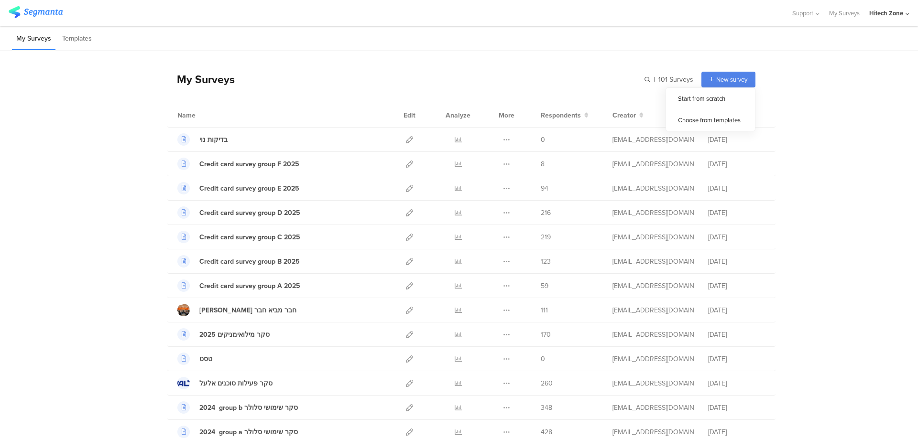
click at [721, 82] on span "New survey" at bounding box center [731, 79] width 31 height 9
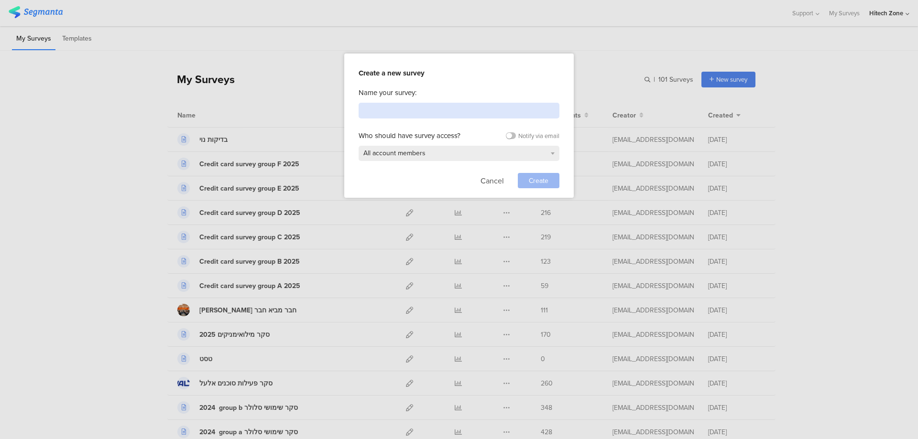
click at [437, 113] on input at bounding box center [458, 111] width 201 height 16
type input "x"
type input "סקר תיירות 2025"
click at [539, 179] on span "Create" at bounding box center [539, 181] width 20 height 10
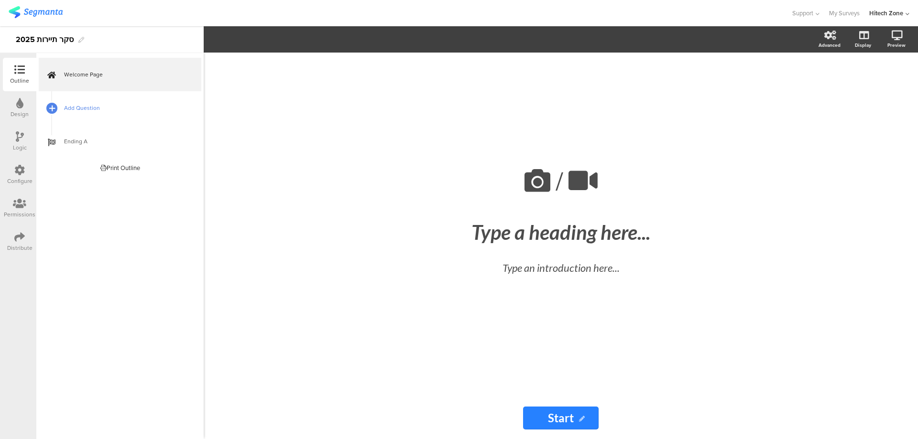
click at [52, 110] on icon at bounding box center [52, 108] width 6 height 8
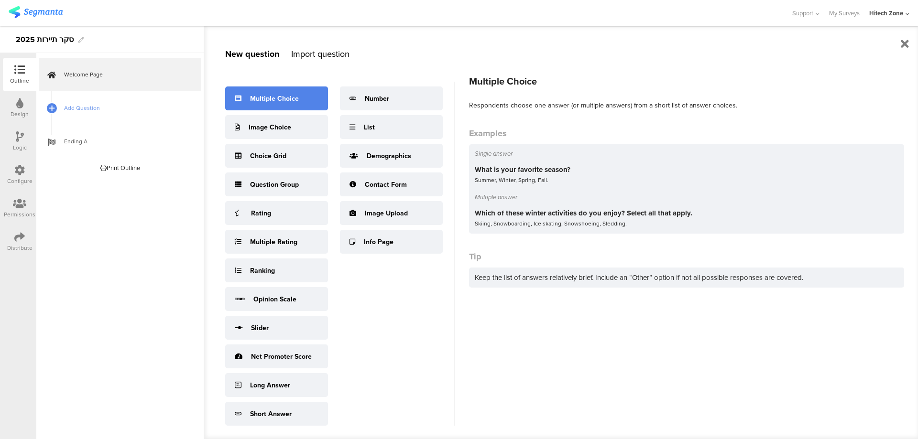
click at [278, 103] on div "Multiple Choice" at bounding box center [276, 99] width 103 height 24
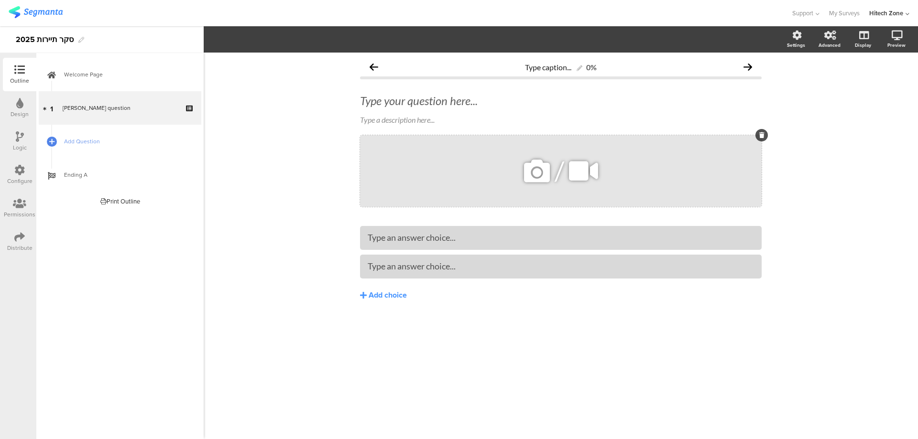
click at [417, 154] on div "/" at bounding box center [560, 171] width 401 height 72
click at [403, 140] on div "/" at bounding box center [560, 171] width 401 height 72
click at [397, 98] on div "Type your question here..." at bounding box center [560, 100] width 406 height 19
click at [360, 102] on p "כמה פעמים בשנה את.ה יוצא.ת לחופשה" at bounding box center [560, 101] width 401 height 14
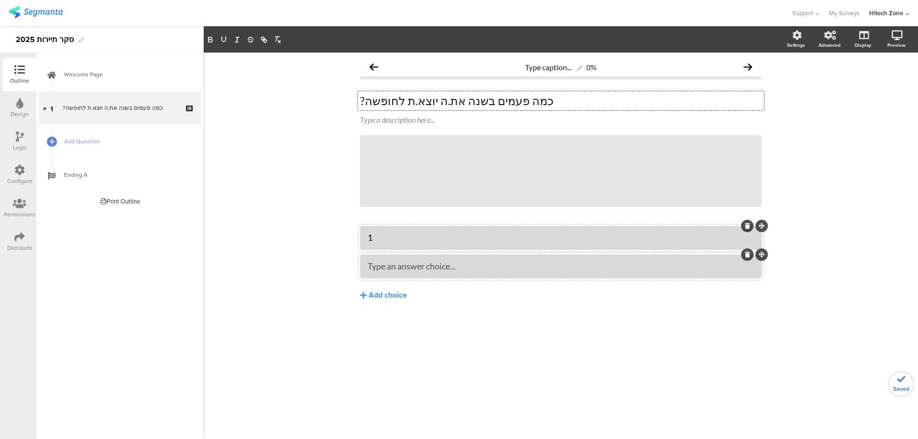
click at [375, 275] on div at bounding box center [560, 267] width 401 height 24
click at [385, 299] on div "Add choice" at bounding box center [387, 296] width 38 height 10
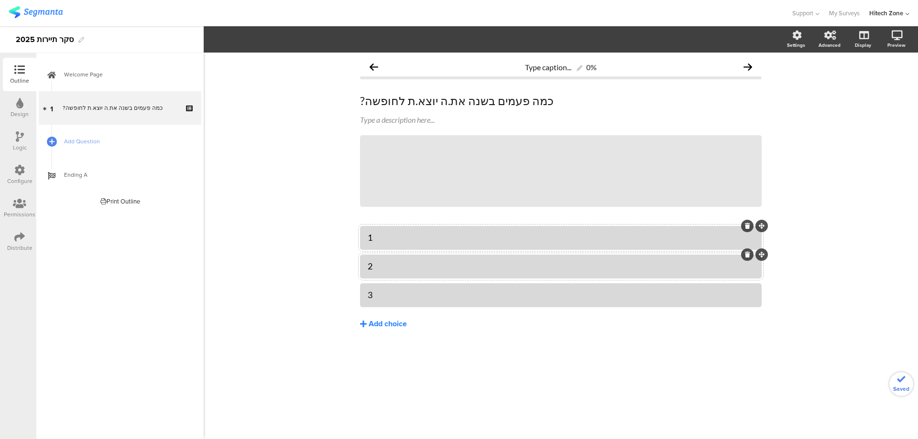
click at [377, 324] on div "Add choice" at bounding box center [387, 324] width 38 height 10
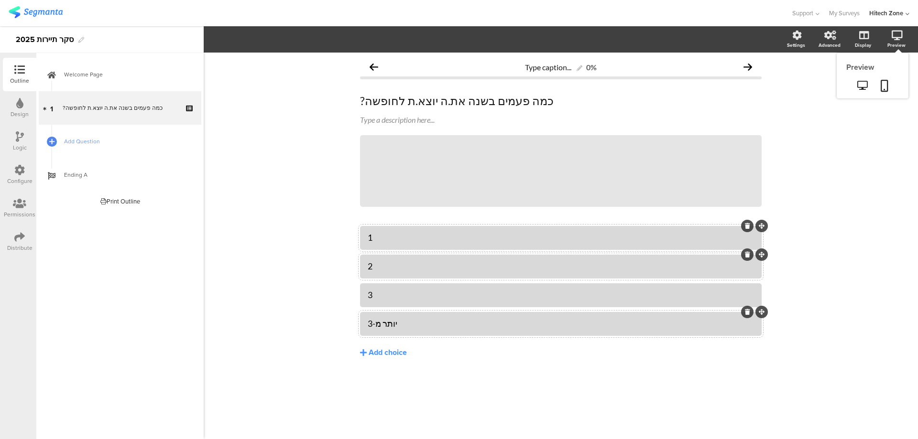
click at [901, 41] on div "Preview" at bounding box center [900, 40] width 33 height 24
click at [896, 39] on icon at bounding box center [896, 36] width 11 height 10
click at [862, 83] on icon at bounding box center [862, 85] width 10 height 9
click at [90, 146] on link "Add Question" at bounding box center [120, 141] width 162 height 33
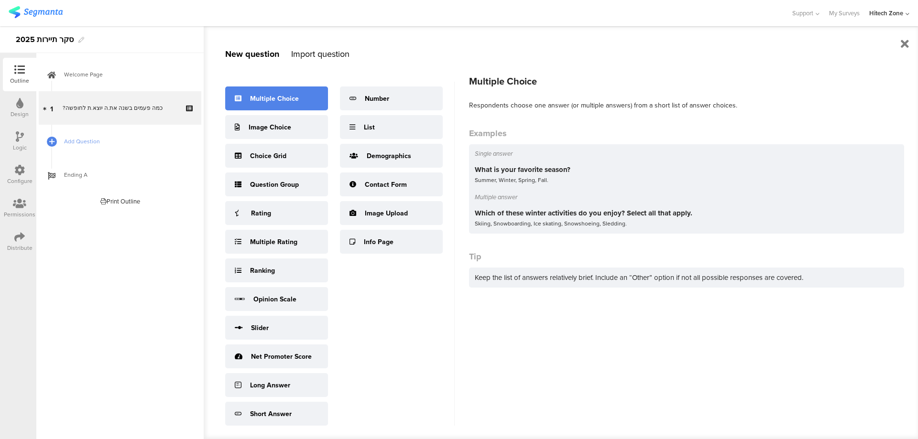
click at [264, 98] on div "Multiple Choice" at bounding box center [274, 99] width 49 height 10
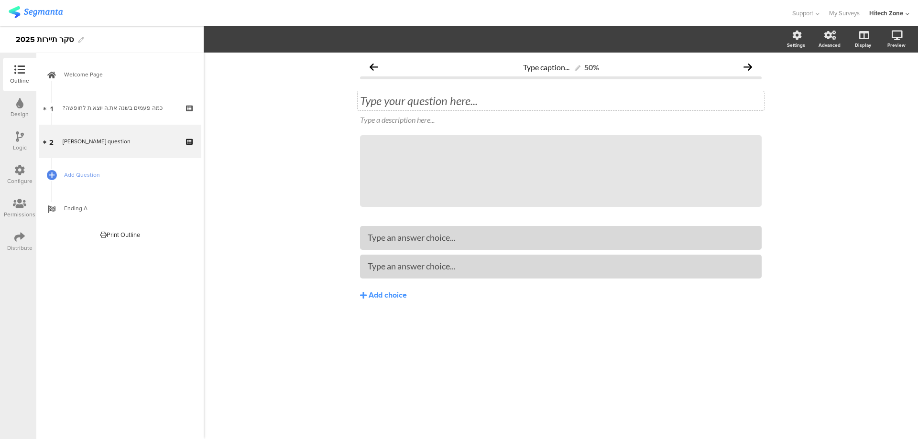
click at [405, 106] on div "Type your question here..." at bounding box center [560, 101] width 401 height 14
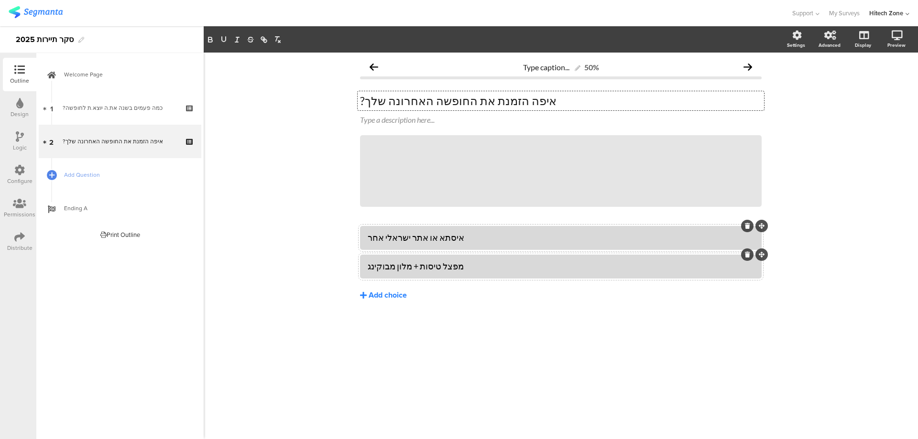
click at [373, 291] on div "Add choice" at bounding box center [387, 296] width 38 height 10
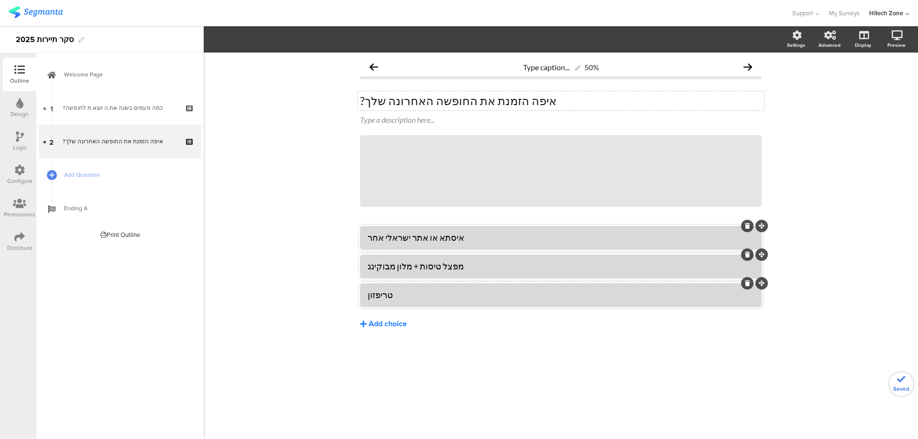
click at [392, 327] on div "Add choice" at bounding box center [387, 324] width 38 height 10
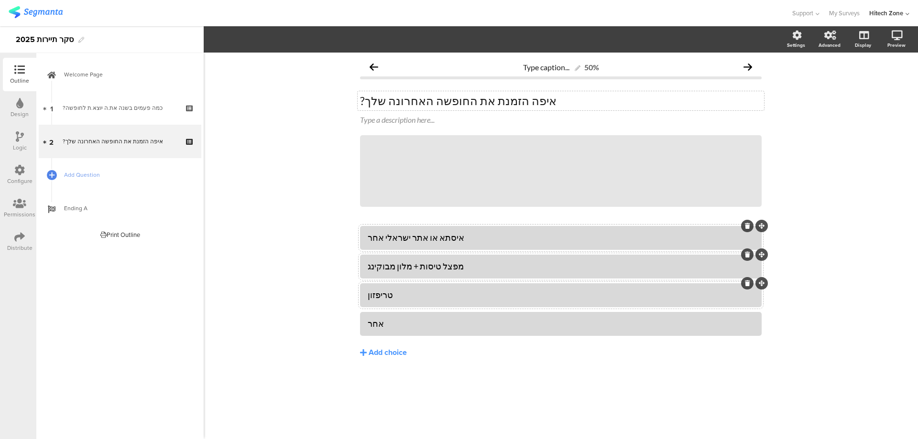
click at [288, 278] on div "Type caption... 50% ?איפה הזמנת את החופשה האחרונה שלך ?איפה הזמנת את החופשה האח…" at bounding box center [561, 246] width 714 height 387
click at [56, 175] on div at bounding box center [51, 174] width 13 height 13
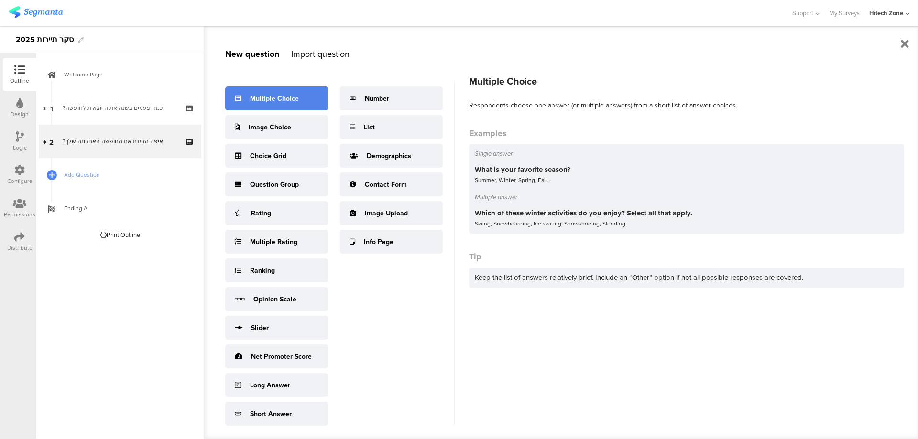
click at [269, 101] on div "Multiple Choice" at bounding box center [274, 99] width 49 height 10
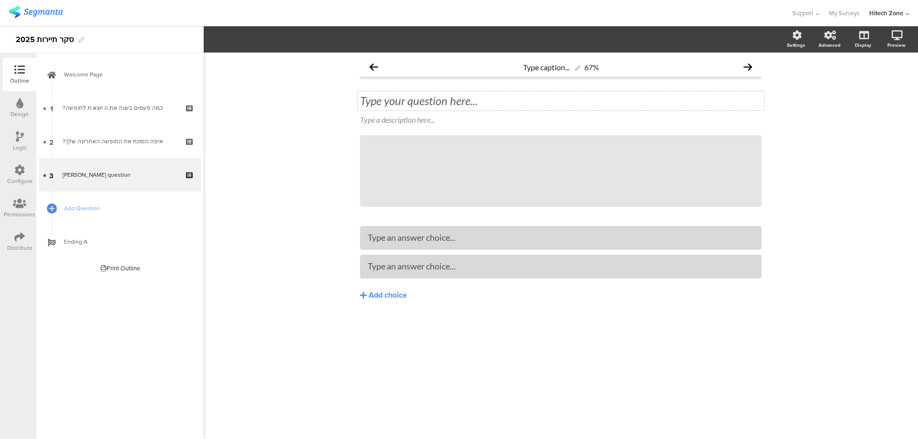
click at [375, 97] on div "Type your question here..." at bounding box center [560, 101] width 401 height 14
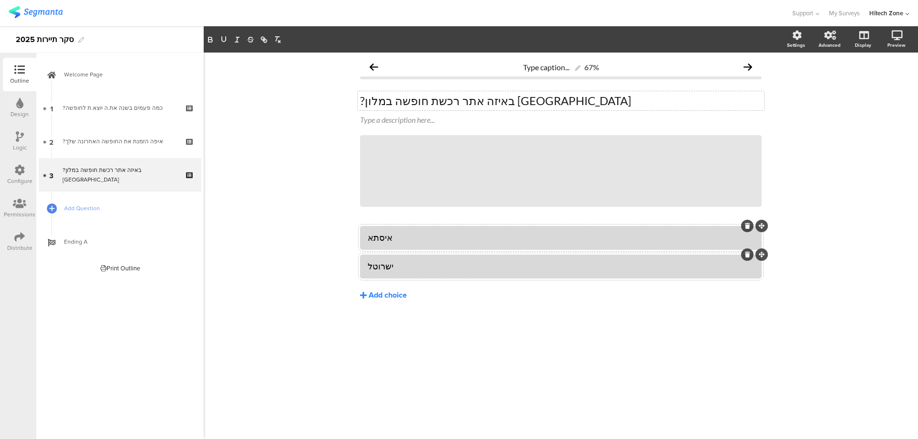
click at [376, 300] on div "Add choice" at bounding box center [387, 296] width 38 height 10
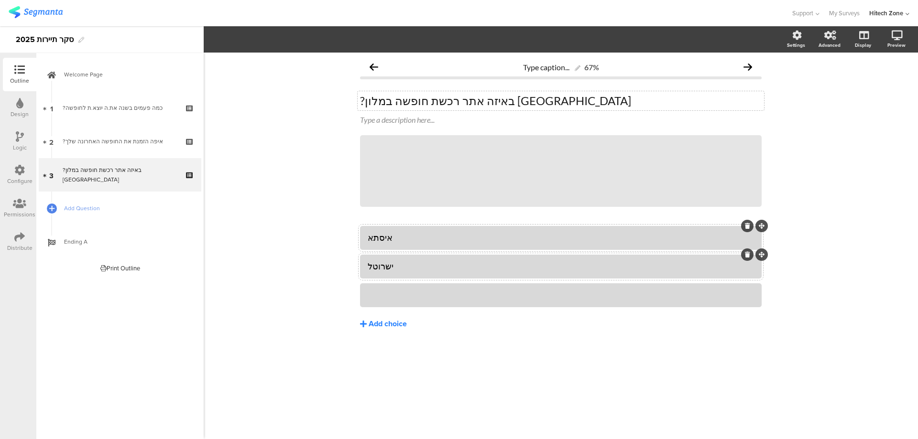
click at [382, 291] on div at bounding box center [561, 295] width 386 height 11
click at [380, 324] on div "Add choice" at bounding box center [387, 324] width 38 height 10
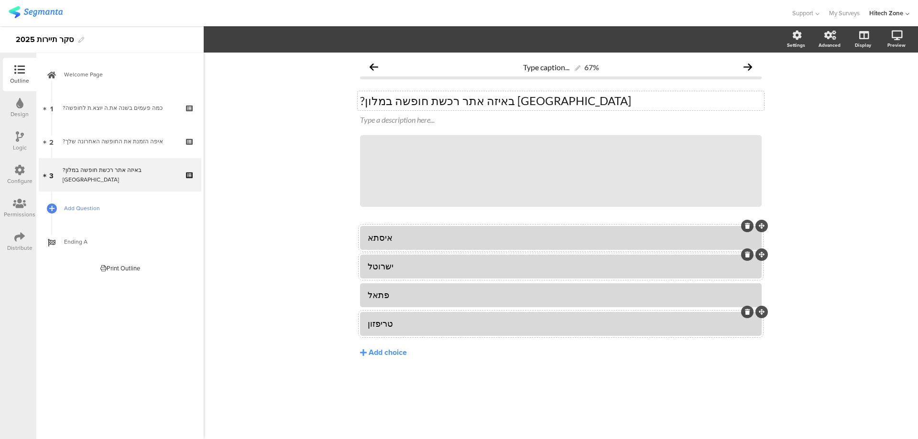
click at [97, 205] on span "Add Question" at bounding box center [125, 209] width 122 height 10
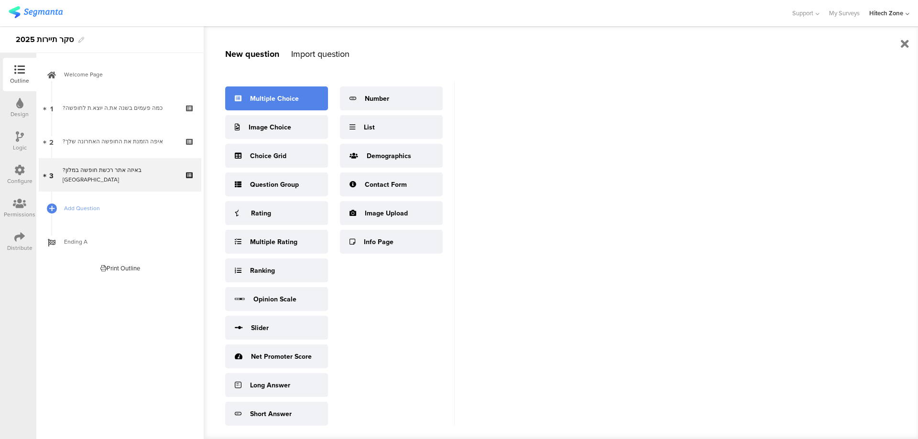
click at [267, 97] on div "Multiple Choice" at bounding box center [274, 99] width 49 height 10
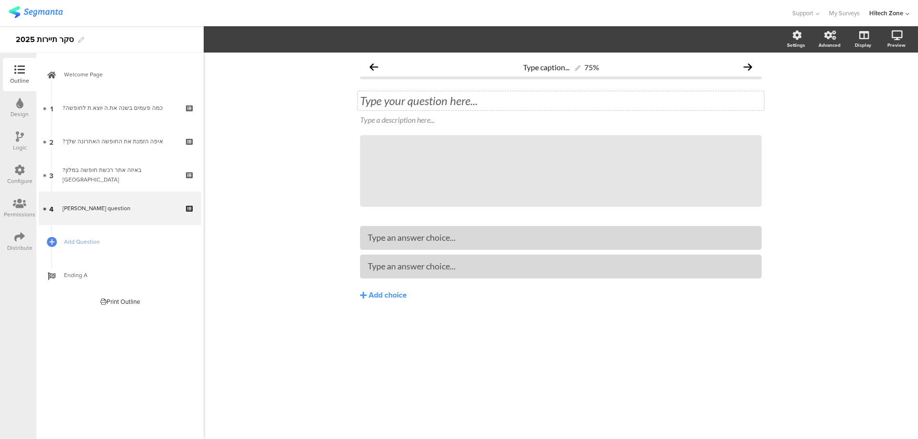
click at [446, 105] on div "Type your question here..." at bounding box center [560, 101] width 401 height 14
click at [433, 232] on div "Type an answer choice..." at bounding box center [561, 238] width 386 height 16
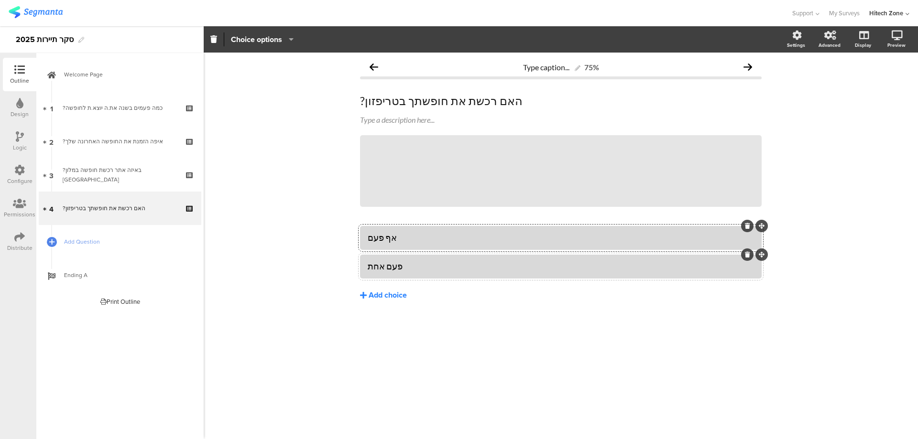
click at [409, 296] on button "Add choice" at bounding box center [560, 295] width 401 height 24
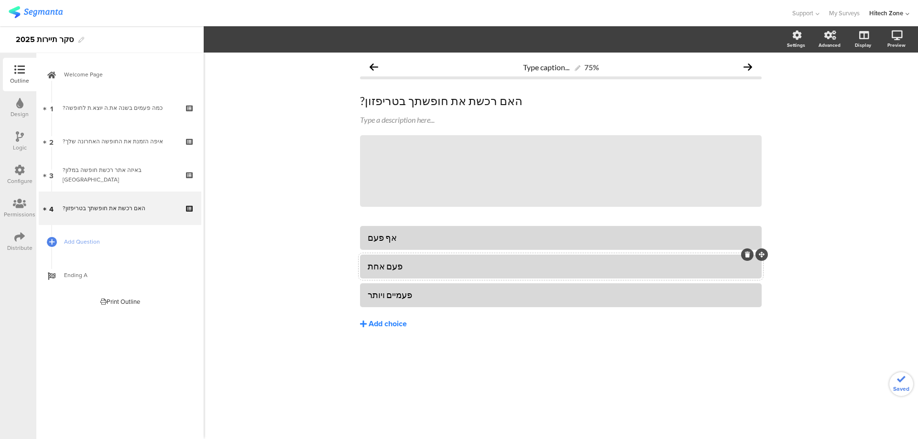
click at [387, 319] on div "Add choice" at bounding box center [387, 324] width 38 height 10
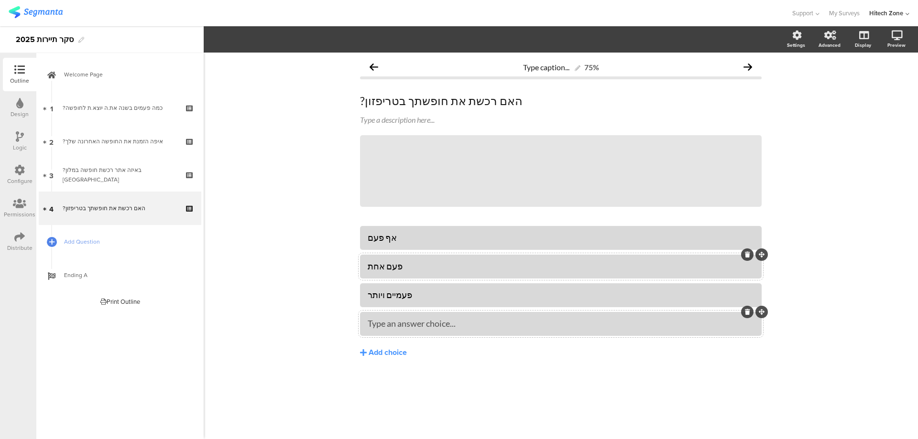
click at [746, 313] on icon at bounding box center [747, 312] width 5 height 6
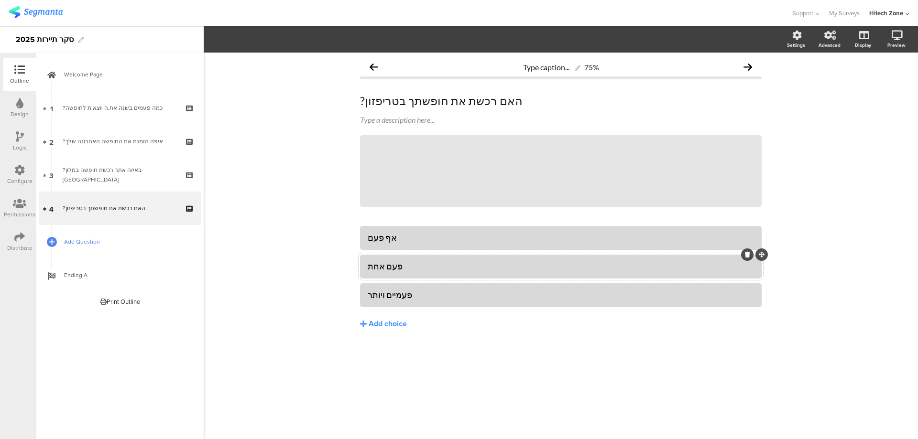
click at [108, 242] on span "Add Question" at bounding box center [125, 242] width 122 height 10
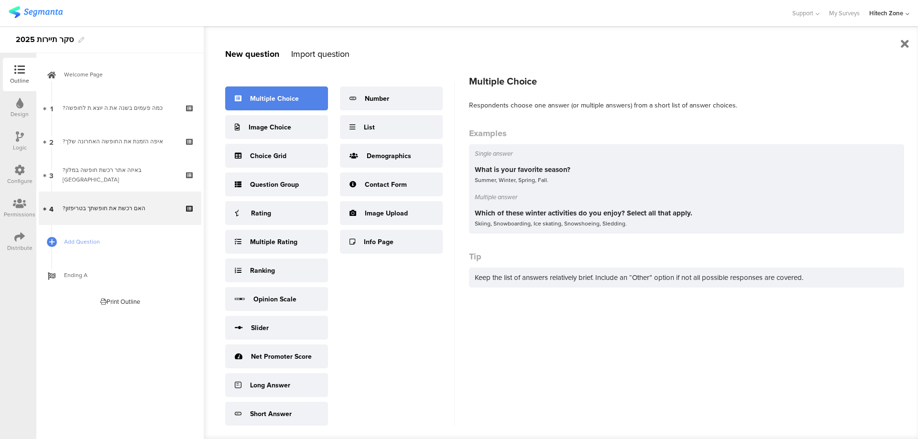
click at [274, 98] on div "Multiple Choice" at bounding box center [274, 99] width 49 height 10
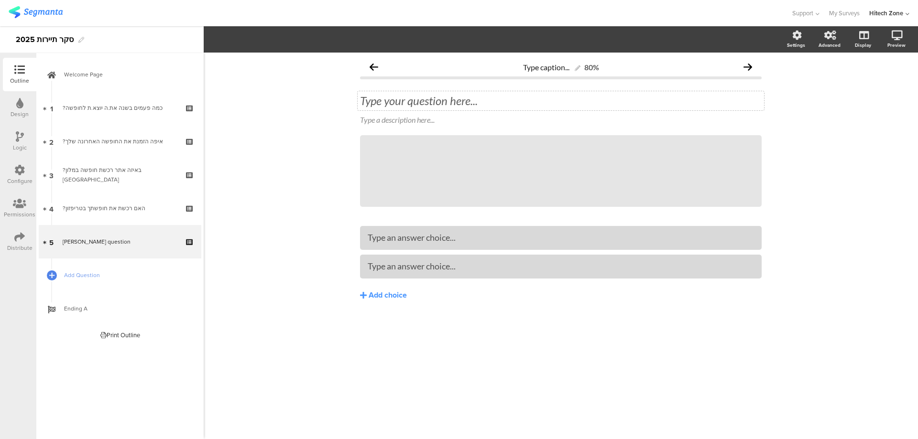
click at [444, 104] on div "Type your question here..." at bounding box center [560, 101] width 401 height 14
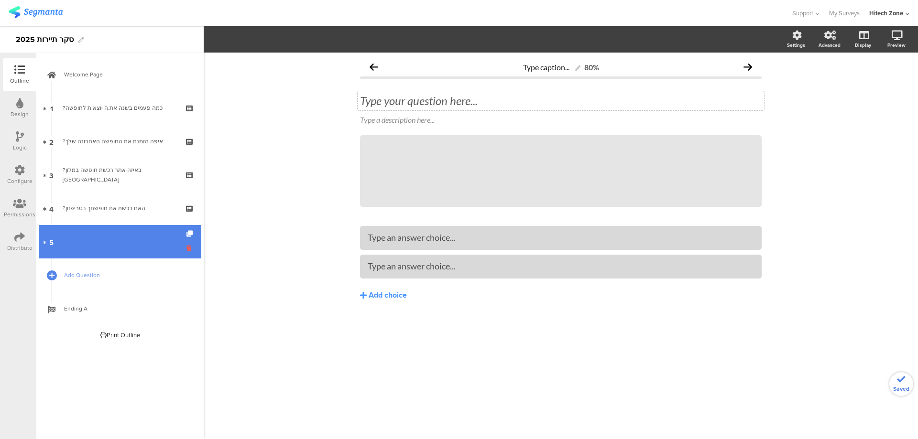
click at [189, 249] on icon at bounding box center [190, 248] width 8 height 9
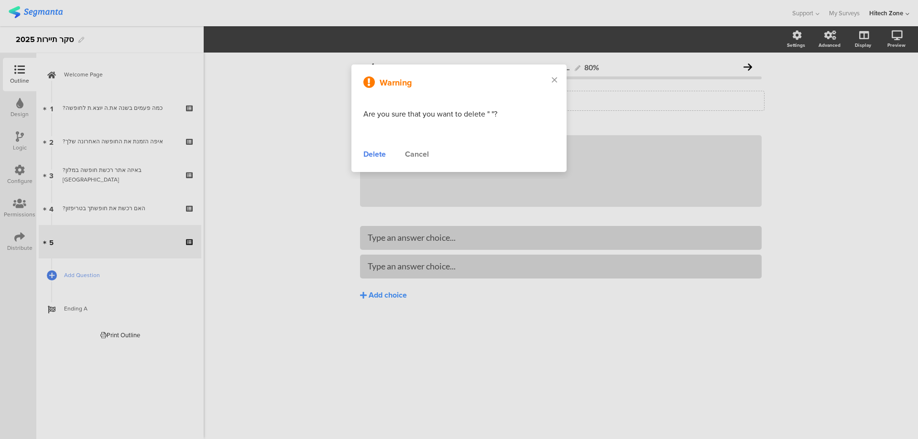
click at [375, 156] on div "Delete" at bounding box center [374, 154] width 22 height 11
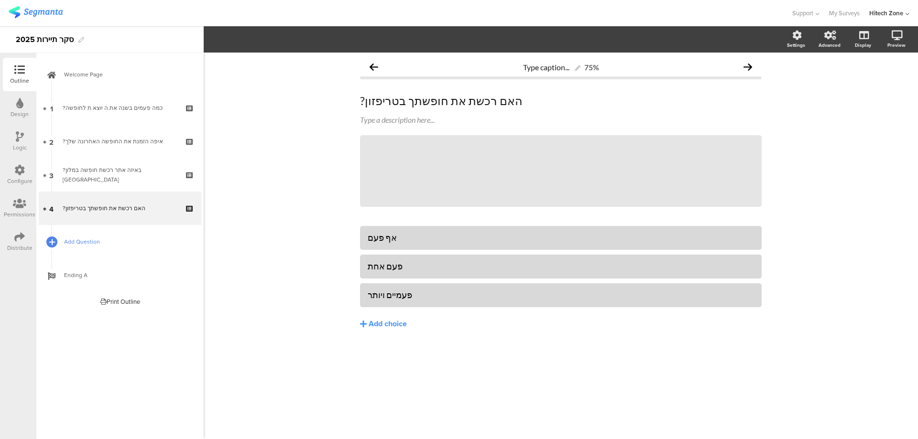
click at [52, 245] on icon at bounding box center [52, 242] width 6 height 8
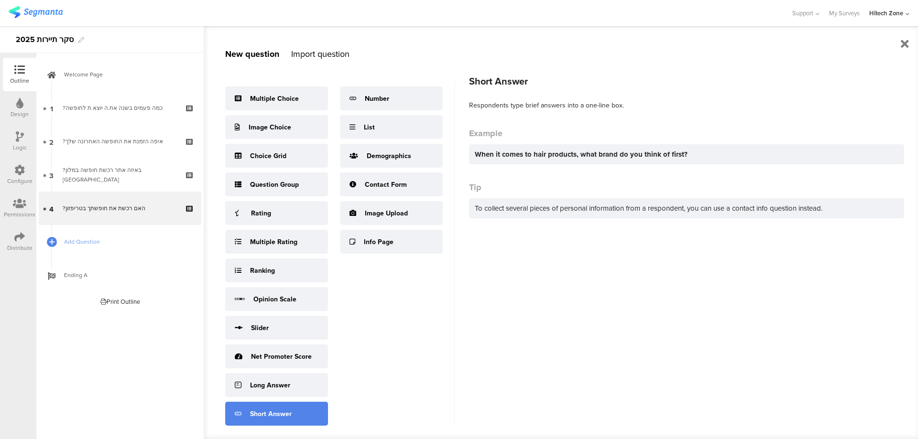
click at [328, 402] on div "Short Answer" at bounding box center [276, 414] width 103 height 24
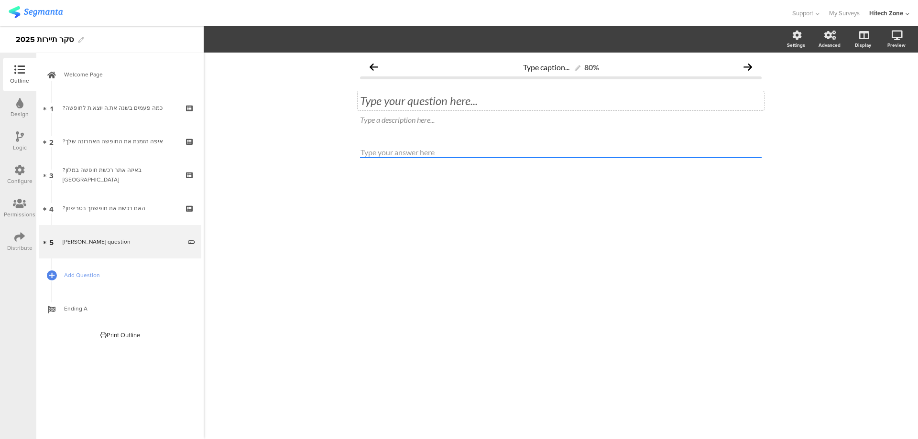
click at [409, 105] on div "Type your question here..." at bounding box center [560, 100] width 406 height 19
click at [94, 270] on link "Add Question" at bounding box center [120, 275] width 162 height 33
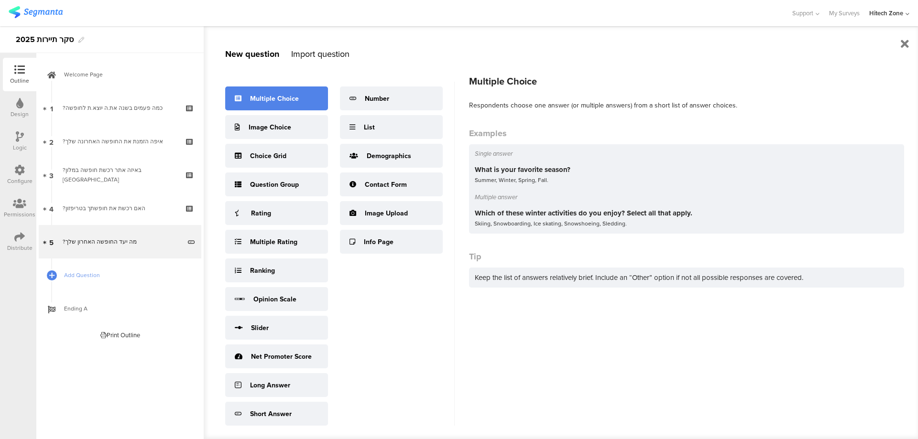
click at [266, 107] on div "Multiple Choice" at bounding box center [276, 99] width 103 height 24
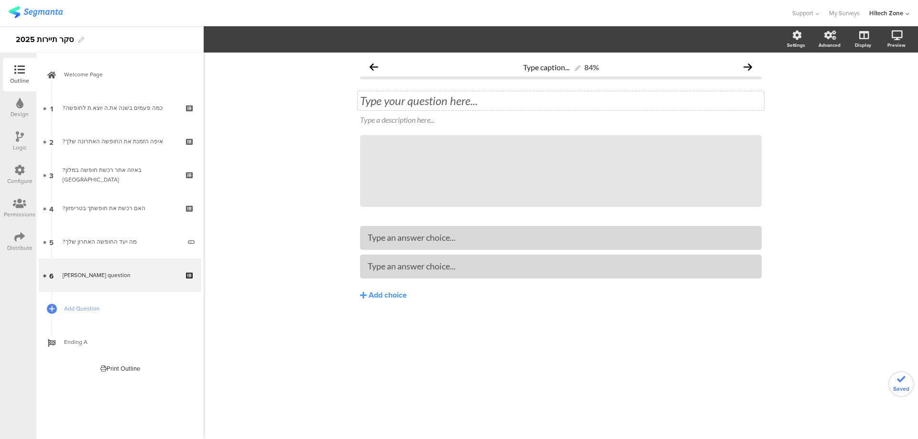
click at [410, 103] on div "Type your question here..." at bounding box center [560, 101] width 401 height 14
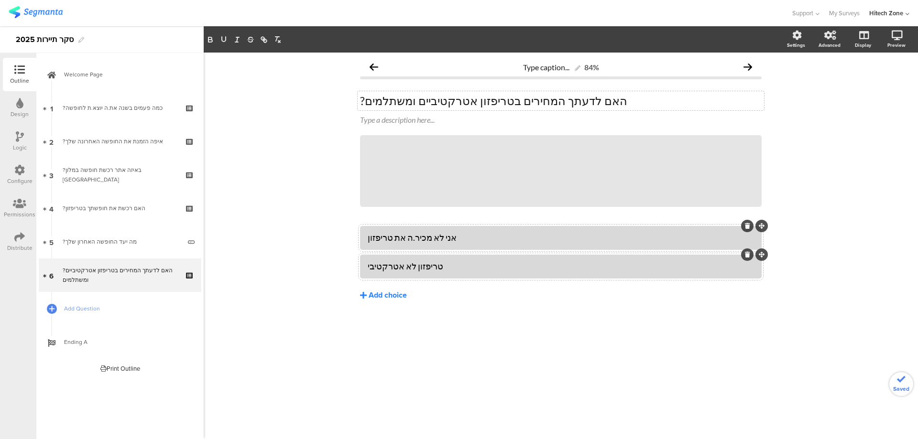
click at [390, 293] on div "Add choice" at bounding box center [387, 296] width 38 height 10
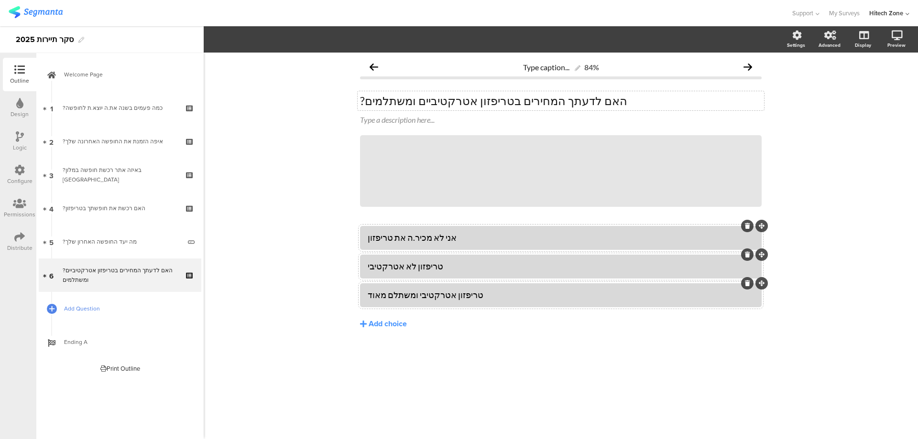
click at [99, 307] on span "Add Question" at bounding box center [125, 309] width 122 height 10
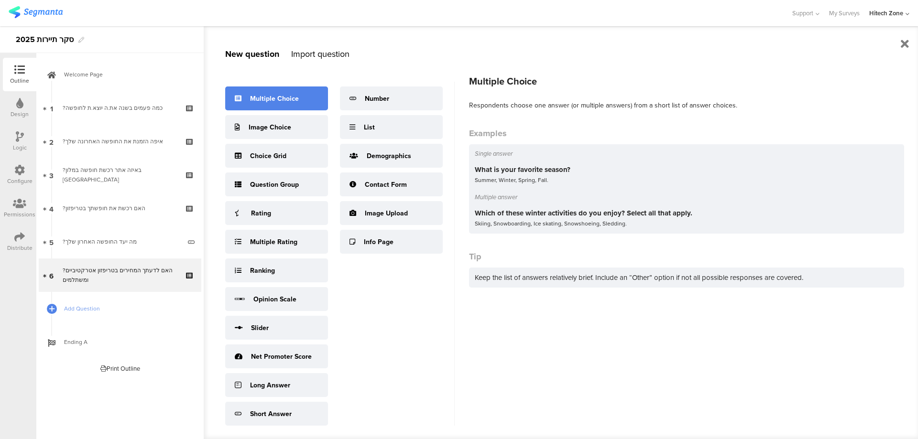
click at [283, 98] on div "Multiple Choice" at bounding box center [274, 99] width 49 height 10
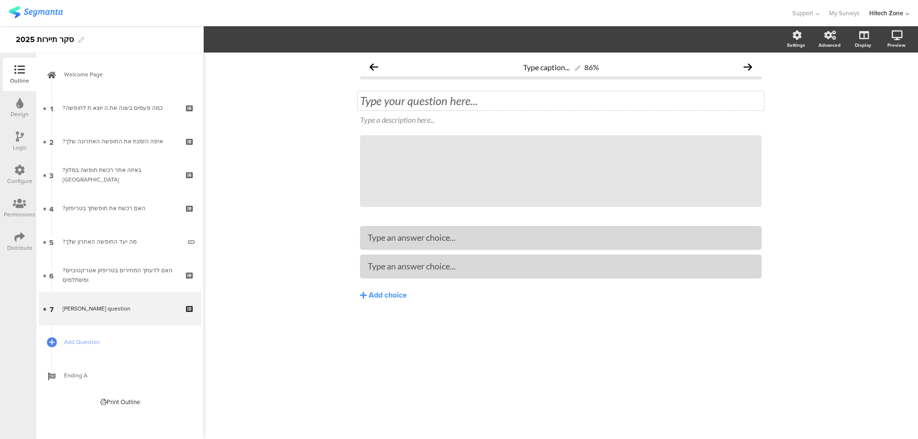
click at [383, 104] on div "Type your question here..." at bounding box center [560, 101] width 401 height 14
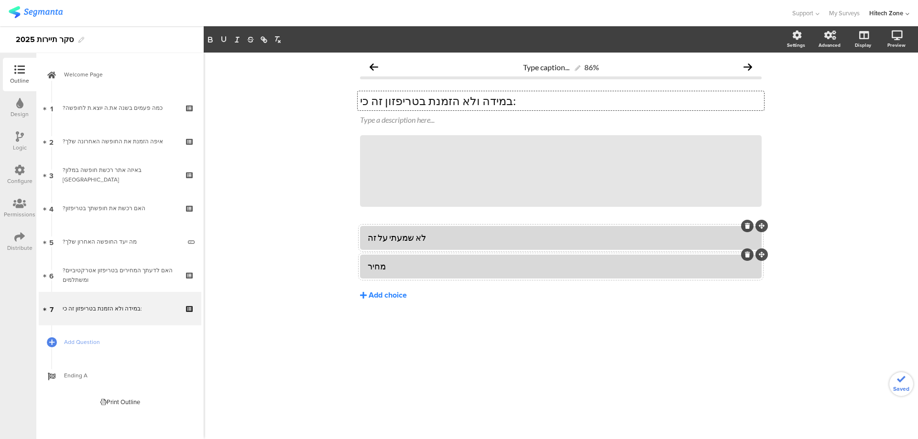
click at [384, 295] on div "Add choice" at bounding box center [387, 296] width 38 height 10
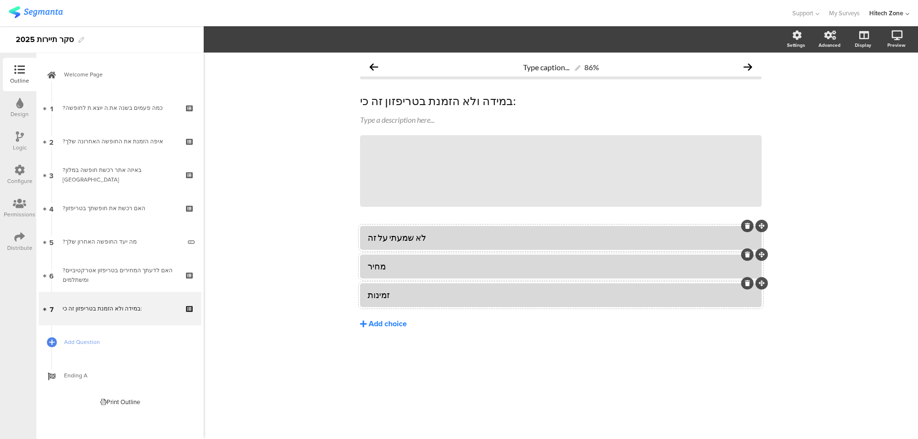
click at [392, 329] on button "Add choice" at bounding box center [560, 324] width 401 height 24
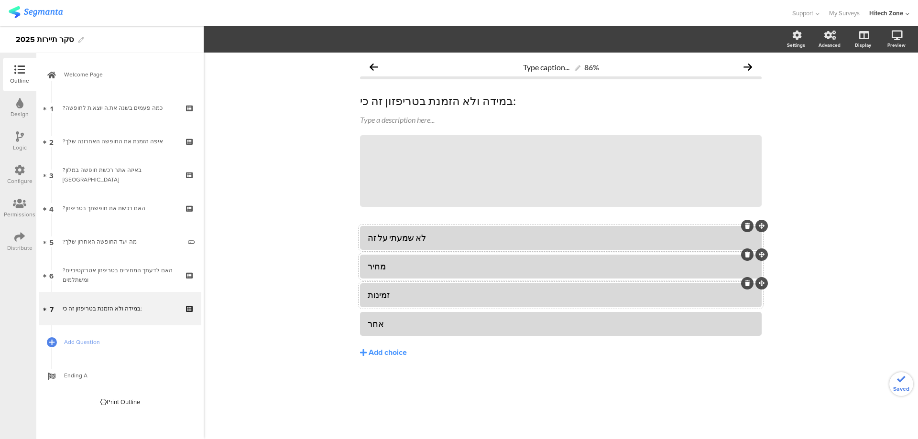
click at [337, 320] on div "Type caption... 86% במידה ולא הזמנת בטריפזון זה כי: במידה ולא הזמנת בטריפזון זה…" at bounding box center [561, 246] width 714 height 387
click at [79, 343] on span "Add Question" at bounding box center [125, 342] width 122 height 10
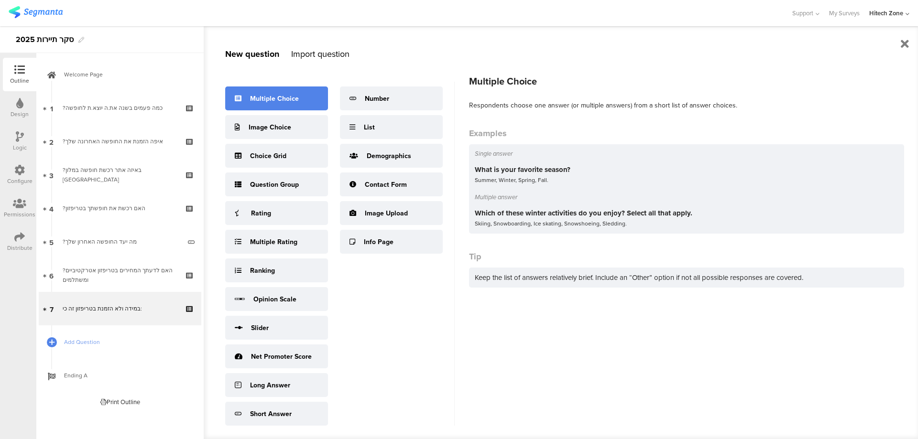
click at [275, 96] on div "Multiple Choice" at bounding box center [274, 99] width 49 height 10
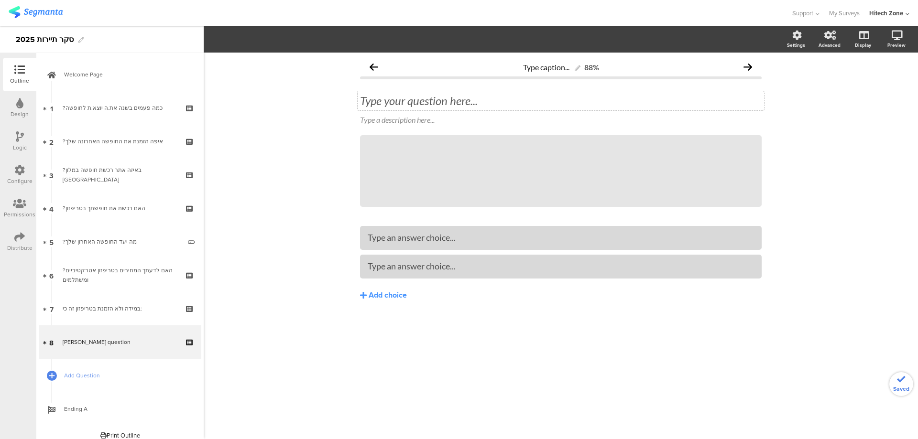
click at [441, 103] on div "Type your question here..." at bounding box center [560, 101] width 401 height 14
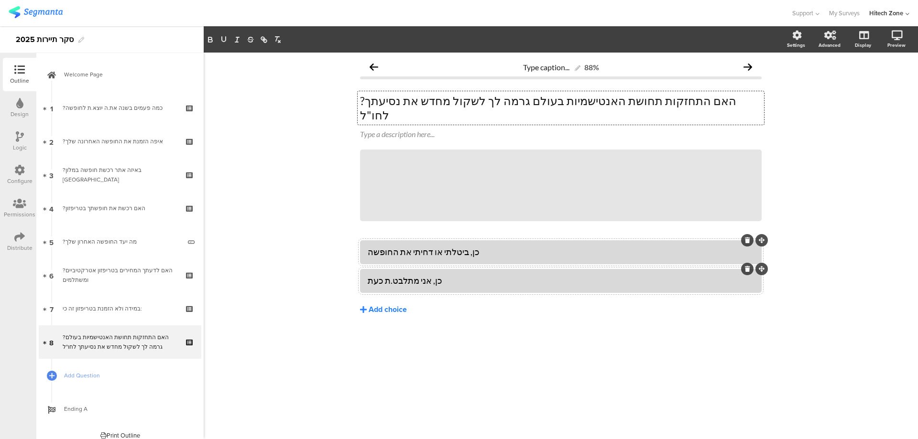
click at [398, 305] on div "Add choice" at bounding box center [387, 310] width 38 height 10
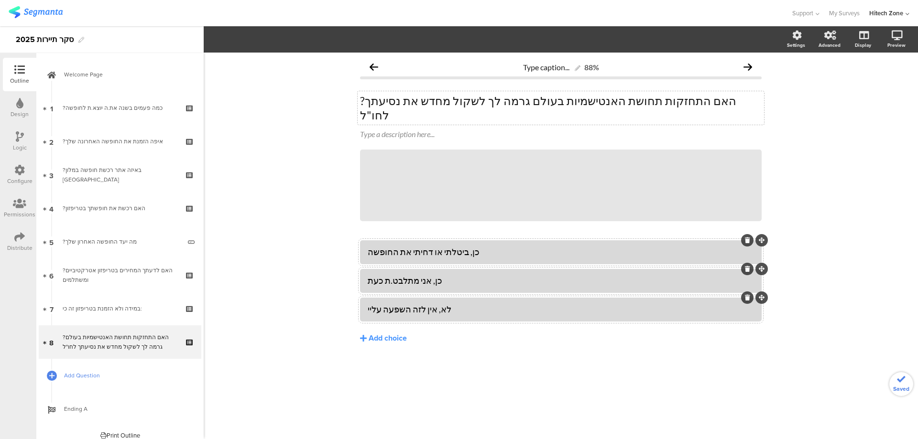
click at [80, 374] on span "Add Question" at bounding box center [125, 376] width 122 height 10
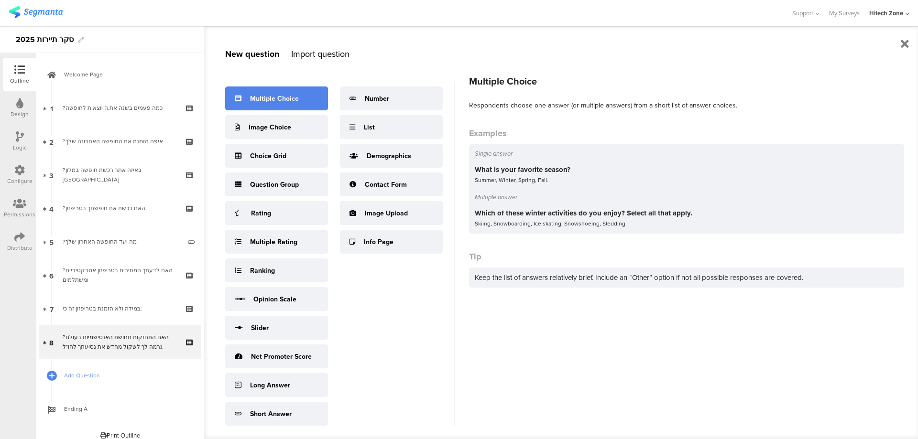
click at [269, 95] on div "Multiple Choice" at bounding box center [274, 99] width 49 height 10
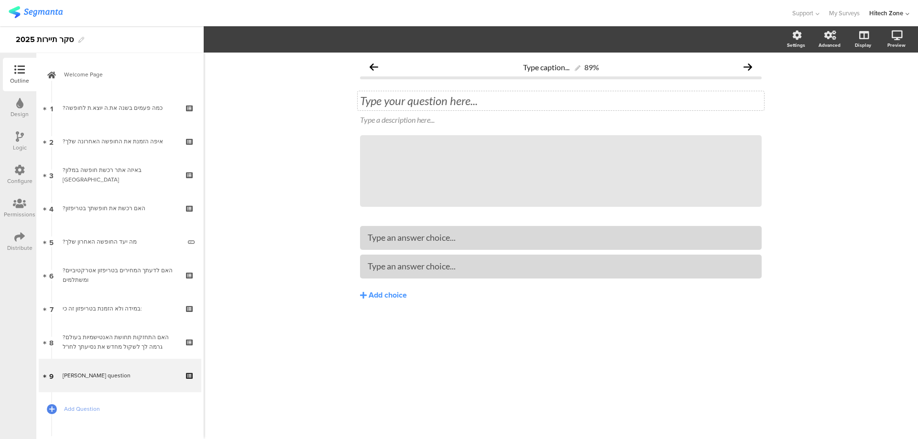
click at [406, 105] on div "Type your question here..." at bounding box center [560, 101] width 401 height 14
click at [406, 105] on p "?מההמגדר שלך" at bounding box center [560, 101] width 401 height 14
click at [373, 292] on div "Add choice" at bounding box center [387, 296] width 38 height 10
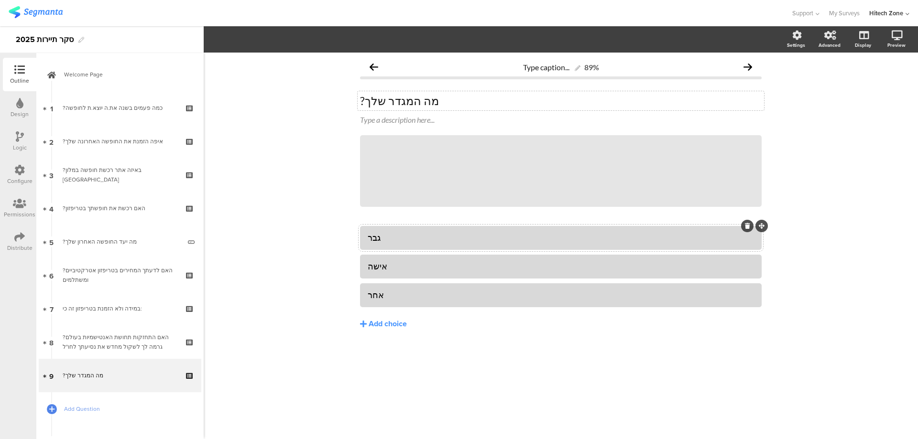
click at [558, 371] on div "Type caption... 89% ?מה המגדר שלך ?מה המגדר שלך Type a description here... /" at bounding box center [560, 214] width 421 height 322
click at [93, 405] on span "Add Question" at bounding box center [125, 409] width 122 height 10
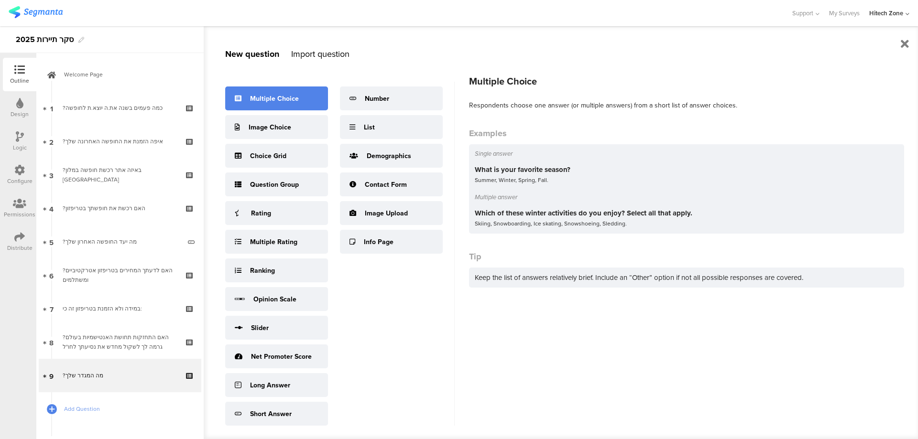
click at [270, 96] on div "Multiple Choice" at bounding box center [274, 99] width 49 height 10
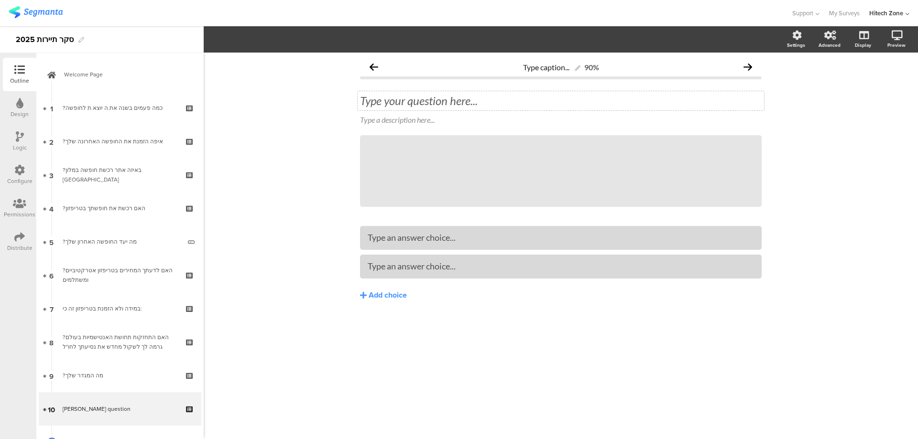
click at [458, 99] on div "Type your question here..." at bounding box center [560, 101] width 401 height 14
click at [383, 295] on div "Add choice" at bounding box center [387, 296] width 38 height 10
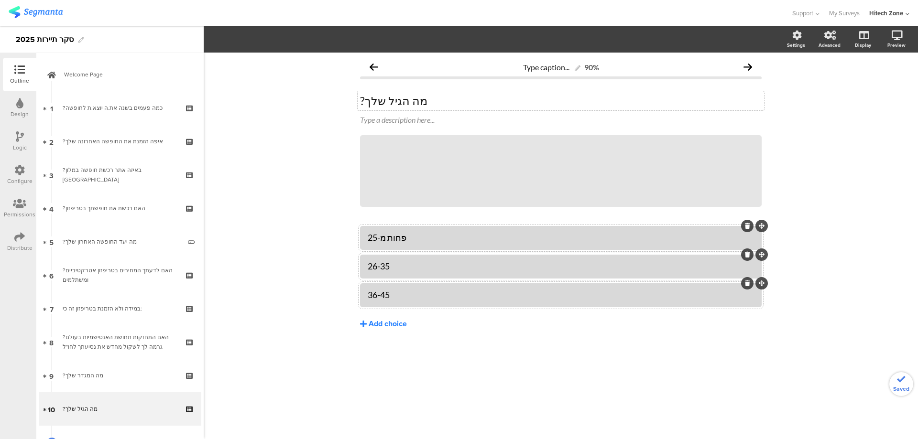
click at [396, 323] on div "Add choice" at bounding box center [387, 324] width 38 height 10
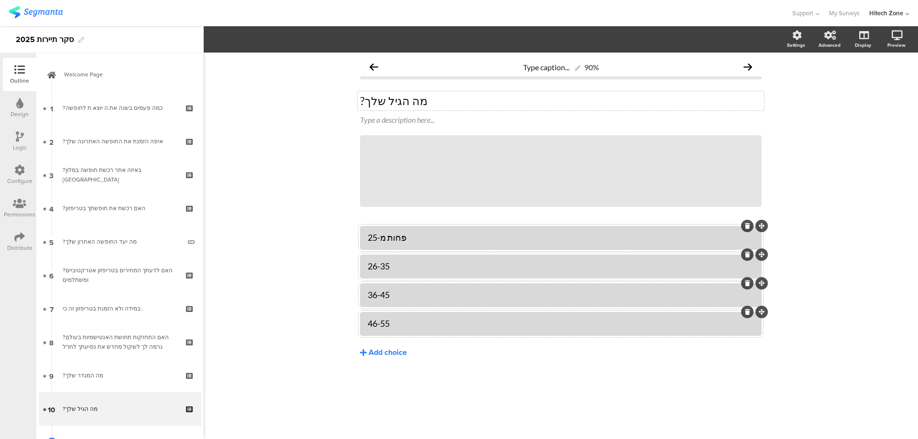
click at [390, 352] on div "Add choice" at bounding box center [387, 353] width 38 height 10
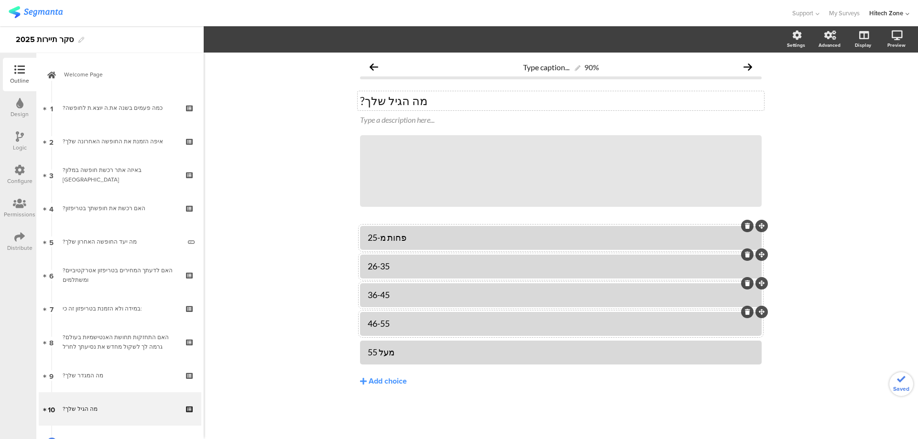
click at [318, 333] on div "Type caption... 90% ?מה הגיל שלך ?מה הגיל שלך Type a description here... /" at bounding box center [561, 246] width 714 height 387
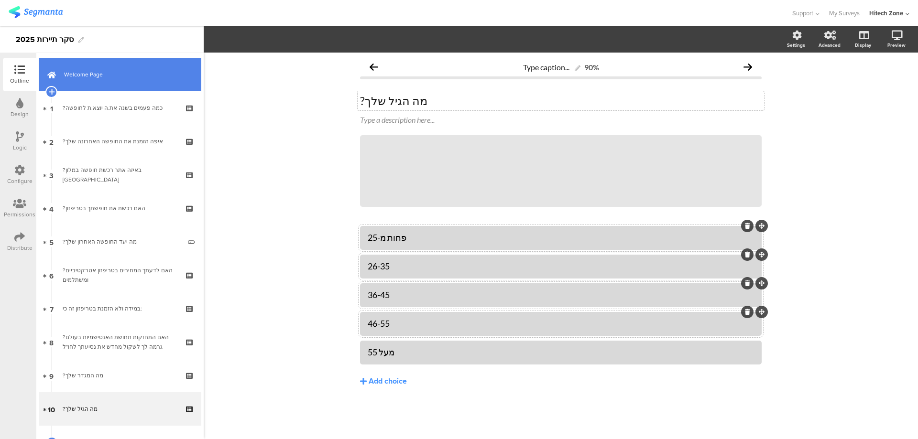
click at [104, 75] on span "Welcome Page" at bounding box center [125, 75] width 122 height 10
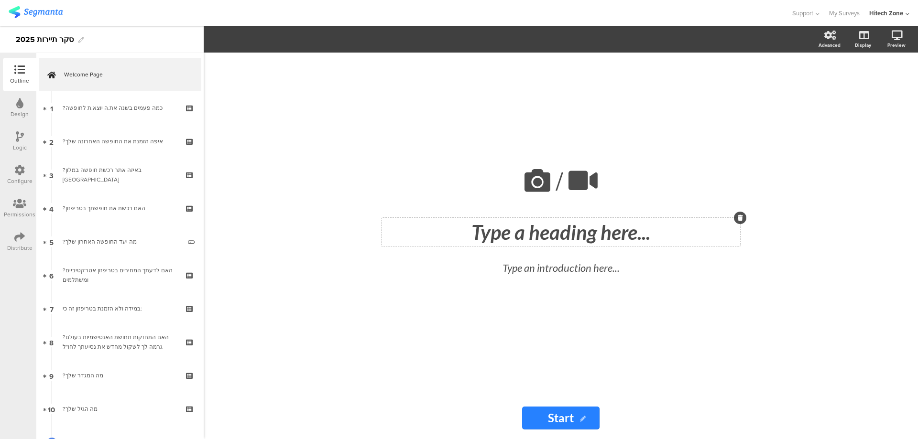
click at [596, 231] on div "Type a heading here..." at bounding box center [561, 232] width 354 height 24
drag, startPoint x: 898, startPoint y: 37, endPoint x: 879, endPoint y: 65, distance: 34.3
click at [898, 37] on icon at bounding box center [896, 36] width 11 height 10
click at [890, 37] on div "Preview" at bounding box center [900, 40] width 33 height 24
click at [864, 80] on link at bounding box center [861, 86] width 23 height 16
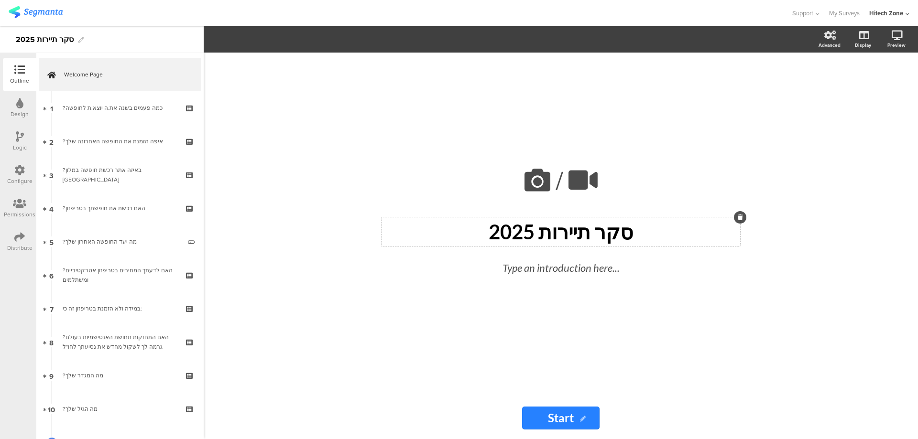
click at [11, 177] on div "Configure" at bounding box center [19, 181] width 25 height 9
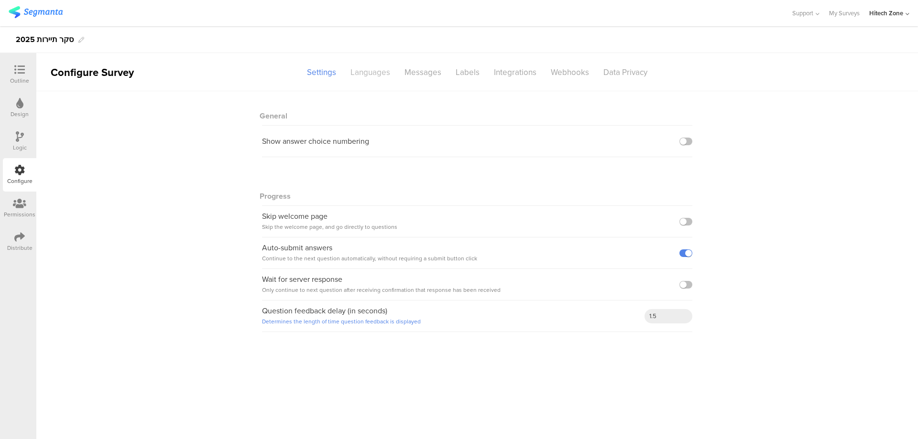
click at [375, 75] on div "Languages" at bounding box center [370, 72] width 54 height 17
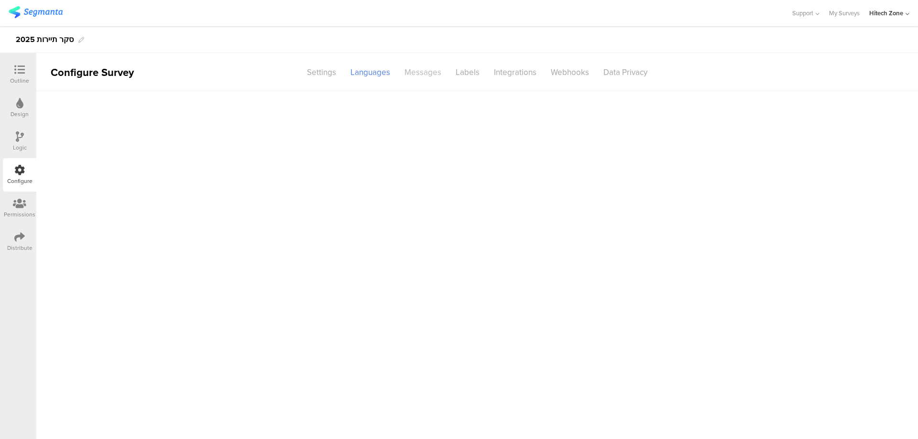
click at [426, 72] on div "Messages" at bounding box center [422, 72] width 51 height 17
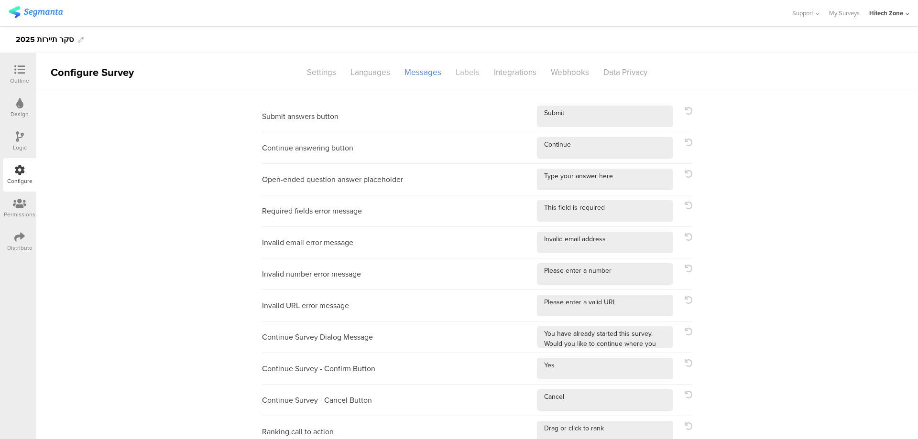
click at [476, 72] on div "Labels" at bounding box center [467, 72] width 38 height 17
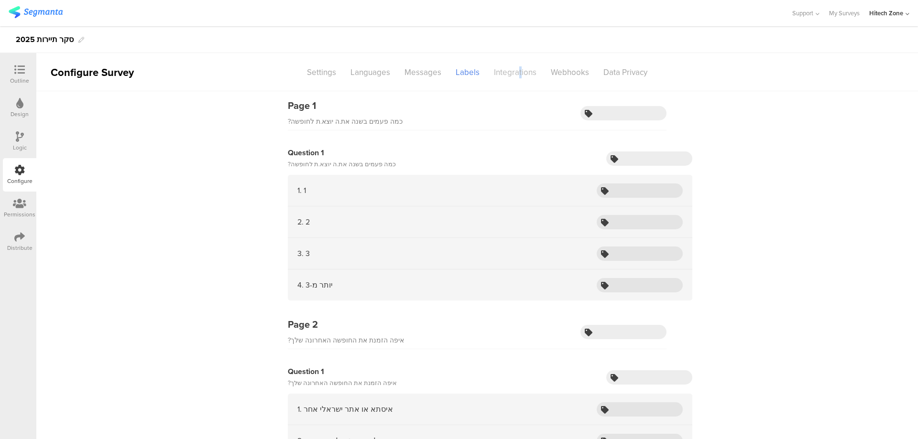
click at [516, 72] on div "Integrations" at bounding box center [515, 72] width 57 height 17
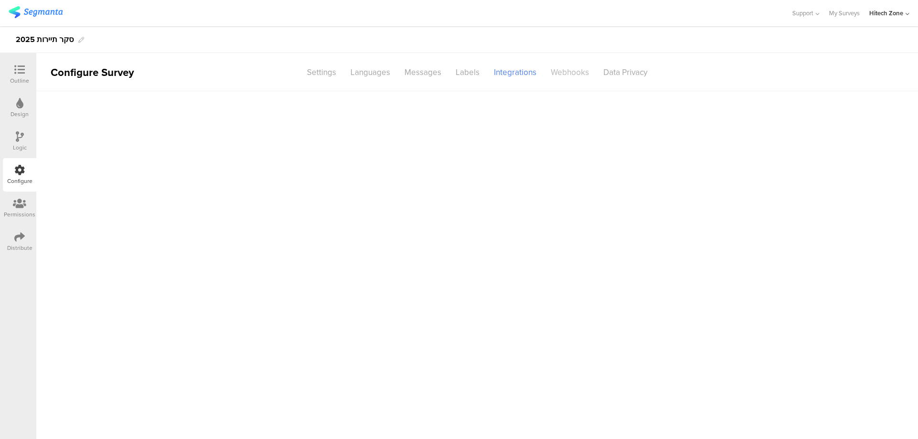
click at [562, 67] on div "Webhooks" at bounding box center [569, 72] width 53 height 17
click at [633, 64] on div "Data Privacy" at bounding box center [625, 72] width 58 height 17
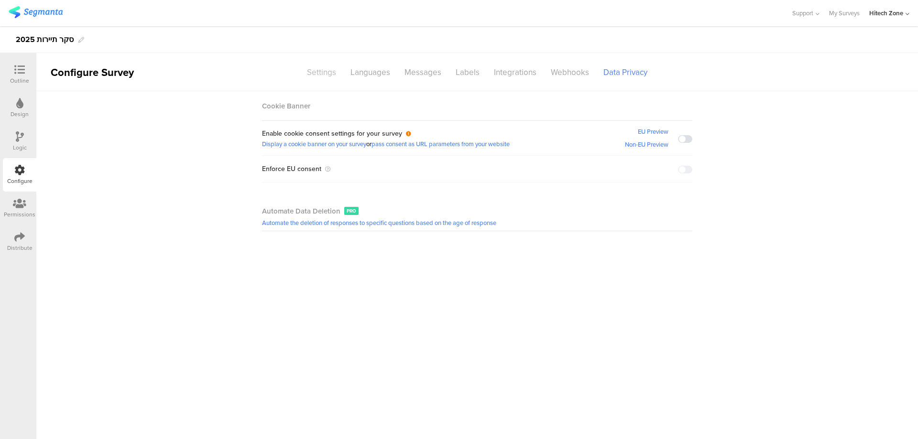
click at [337, 70] on div "Settings" at bounding box center [321, 72] width 43 height 17
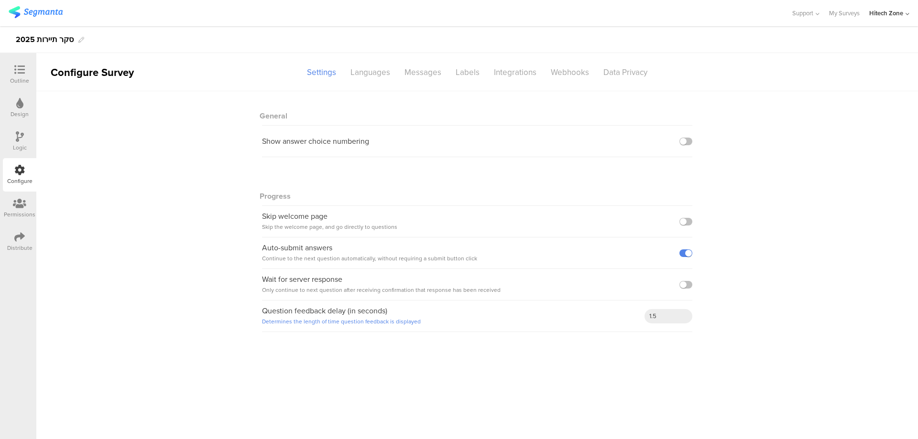
click at [18, 202] on icon at bounding box center [19, 203] width 13 height 11
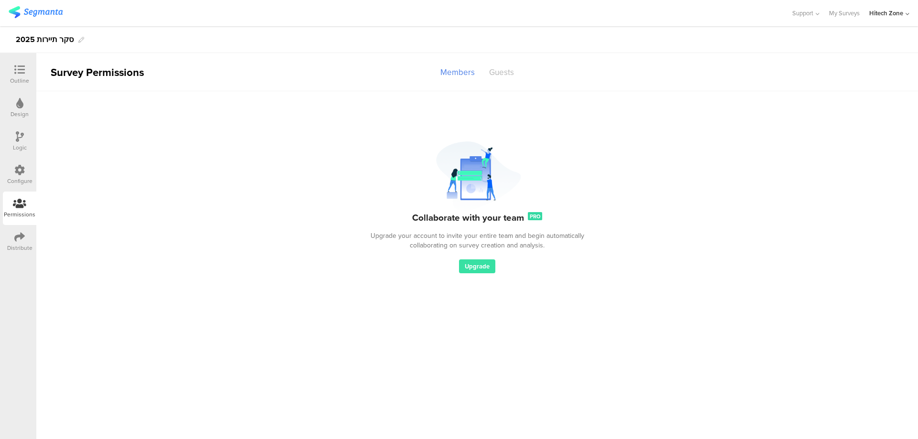
click at [492, 72] on div "Guests" at bounding box center [501, 72] width 39 height 17
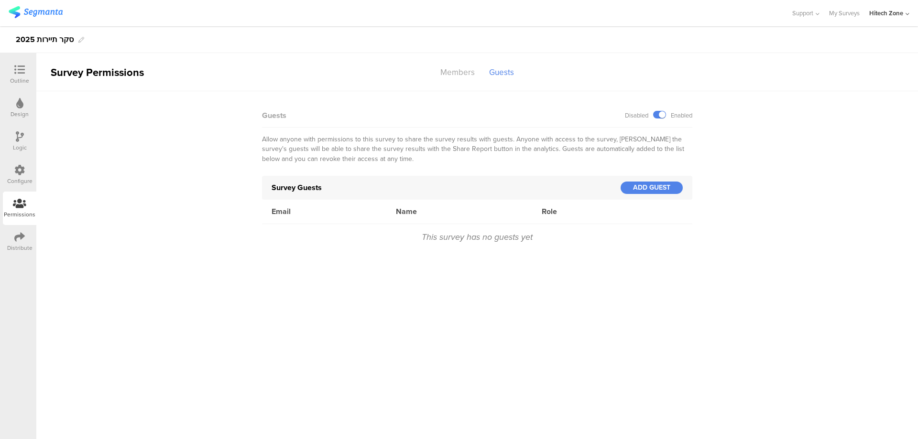
click at [27, 240] on div "Distribute" at bounding box center [19, 241] width 33 height 33
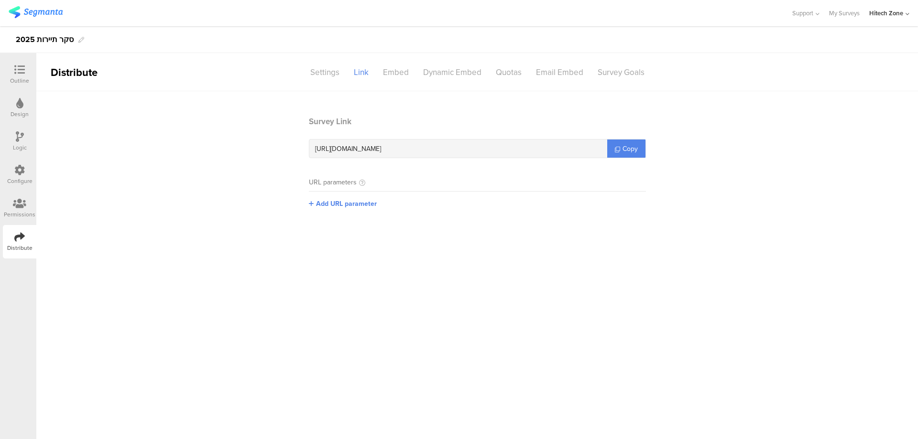
click at [17, 73] on icon at bounding box center [19, 70] width 11 height 11
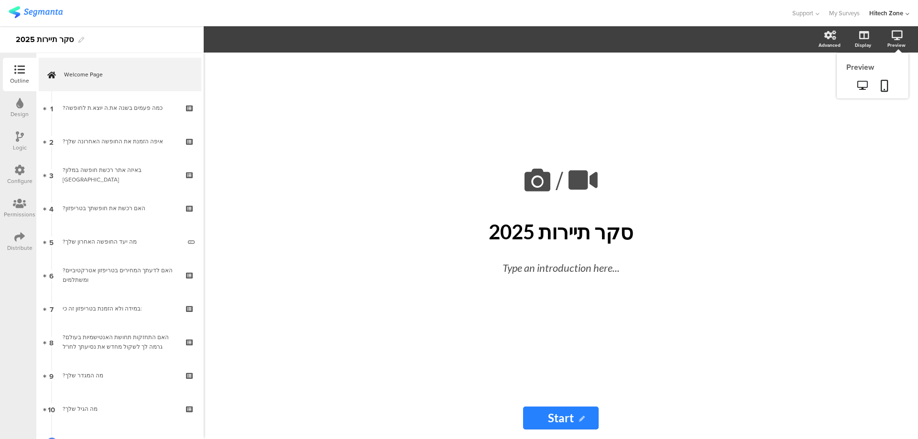
click at [897, 35] on icon at bounding box center [896, 36] width 11 height 10
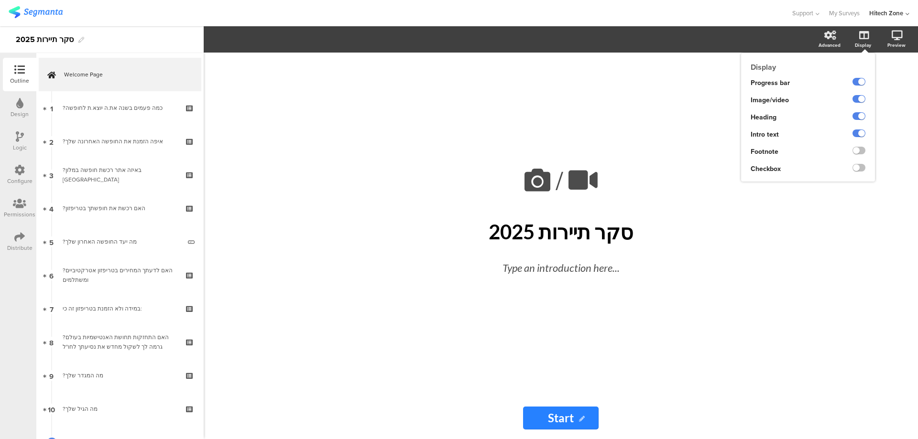
click at [865, 37] on icon at bounding box center [864, 36] width 10 height 10
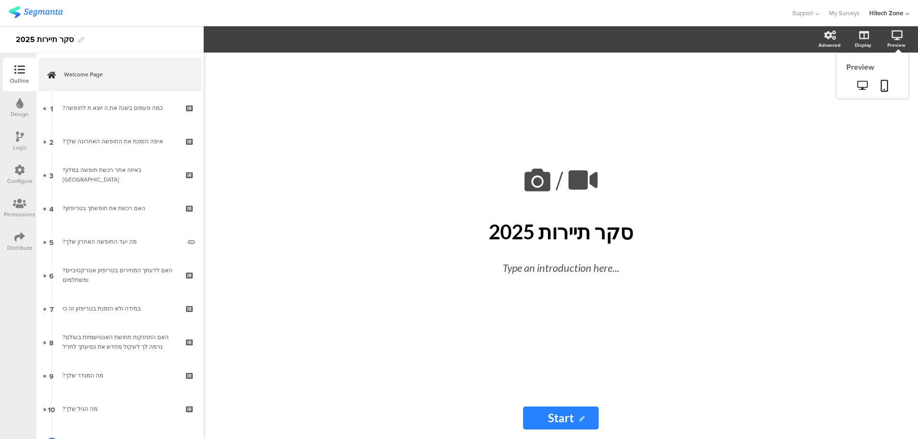
click at [897, 35] on icon at bounding box center [896, 36] width 11 height 10
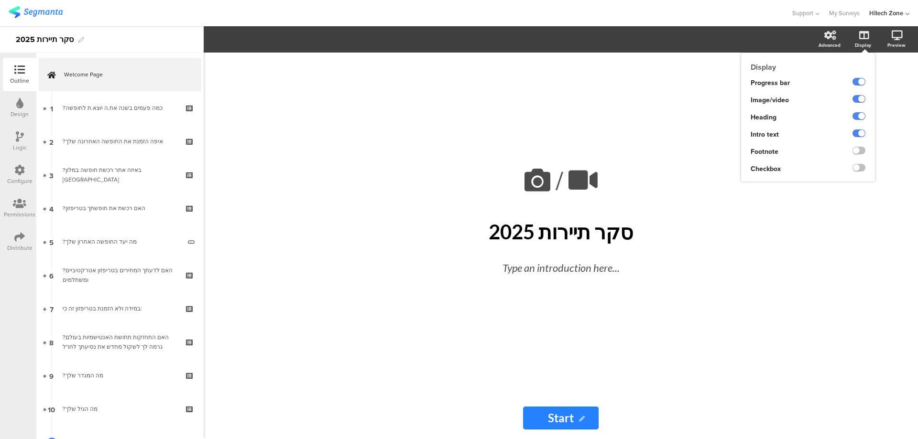
click at [883, 41] on div "Display" at bounding box center [867, 40] width 33 height 24
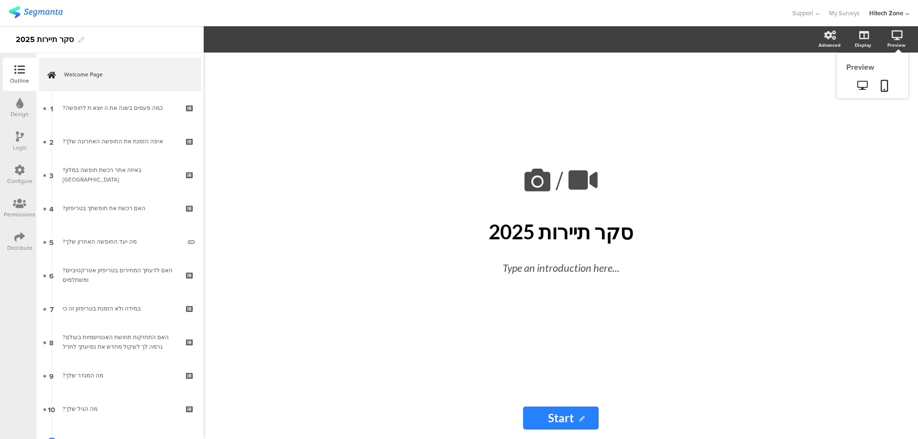
click at [891, 42] on div "Preview" at bounding box center [896, 45] width 18 height 7
click at [865, 79] on link at bounding box center [861, 86] width 23 height 16
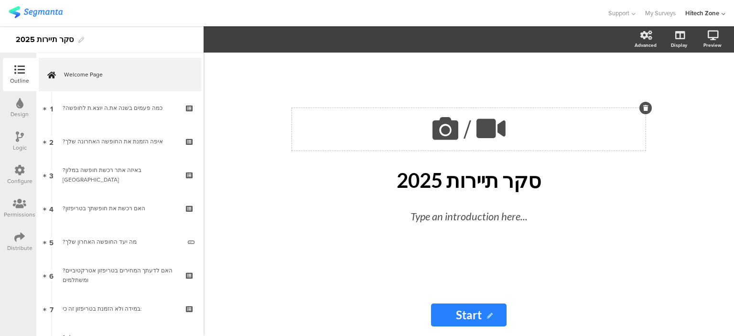
click at [488, 133] on icon at bounding box center [491, 128] width 36 height 32
click at [442, 133] on icon at bounding box center [445, 128] width 32 height 32
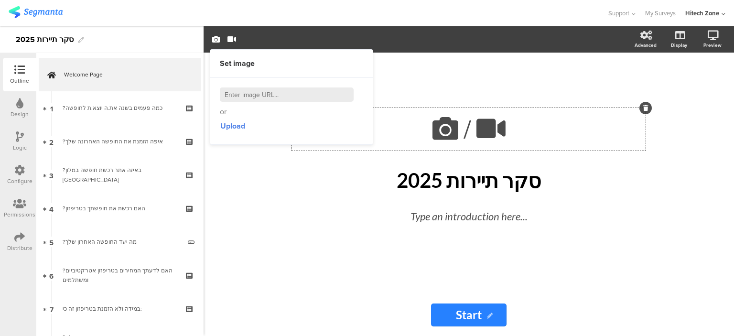
click at [633, 243] on div "/ סקר תיירות 2025 סקר תיירות 2025 Type an introduction here..." at bounding box center [469, 173] width 382 height 241
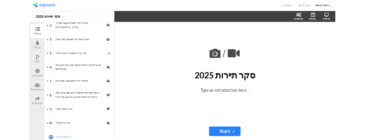
scroll to position [82, 0]
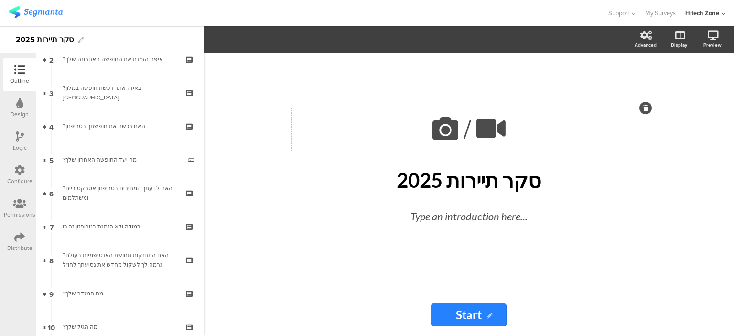
click at [440, 121] on icon at bounding box center [445, 128] width 32 height 32
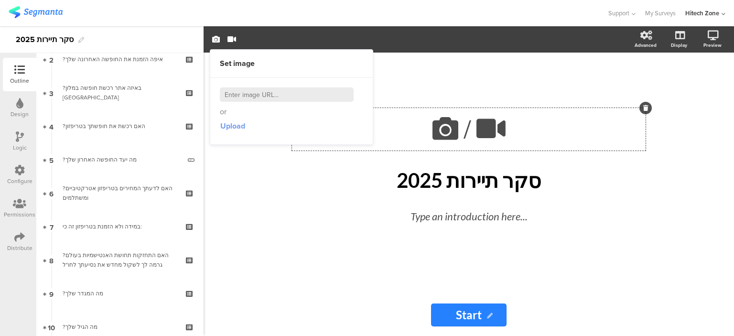
click at [235, 130] on span "Upload" at bounding box center [232, 125] width 25 height 11
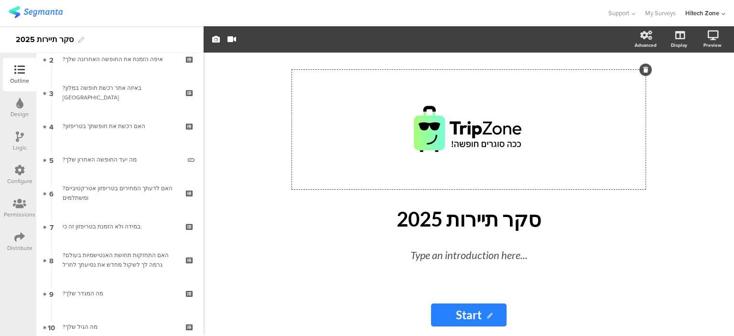
click at [256, 197] on div "/ סקר תיירות 2025 סקר תיירות 2025 Type an introduction here... Start Start" at bounding box center [469, 194] width 530 height 283
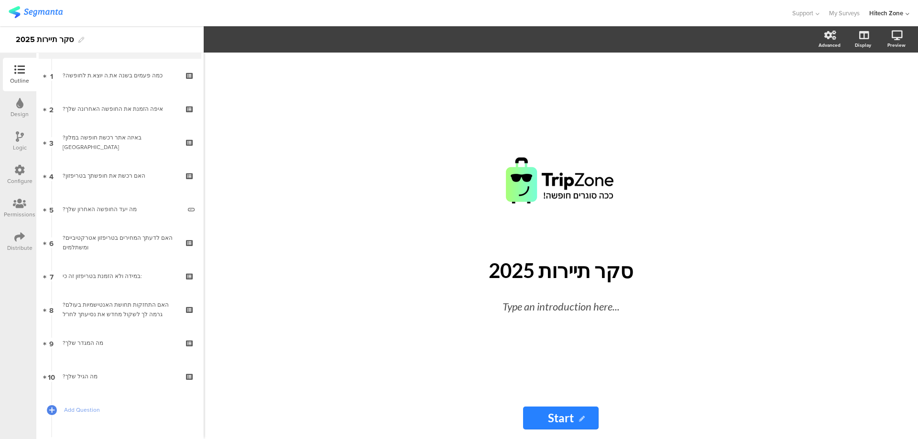
scroll to position [0, 0]
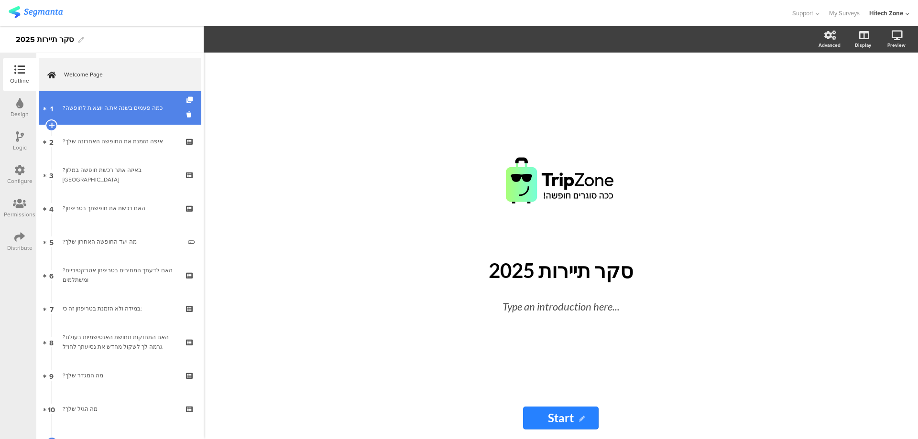
click at [123, 118] on link "1 ?כמה פעמים בשנה את.ה יוצא.ת לחופשה" at bounding box center [120, 107] width 162 height 33
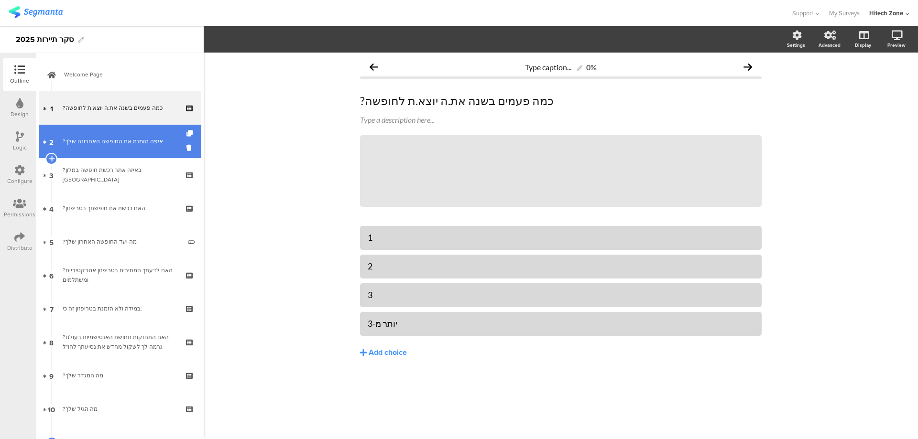
click at [127, 140] on div "?איפה הזמנת את החופשה האחרונה שלך" at bounding box center [120, 142] width 114 height 10
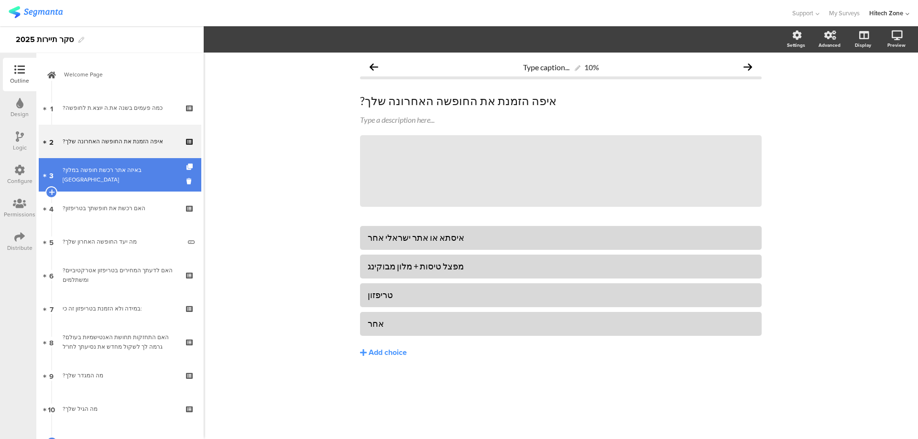
click at [124, 171] on div "?באיזה אתר רכשת חופשה במלון [GEOGRAPHIC_DATA]" at bounding box center [120, 174] width 114 height 19
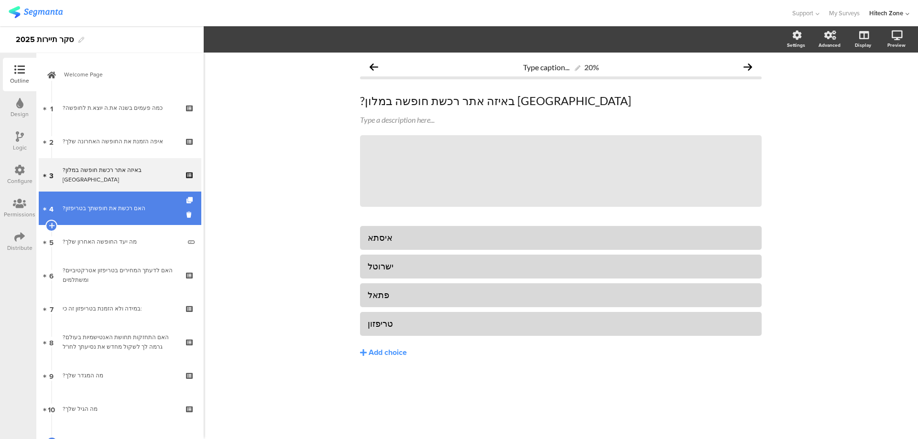
click at [119, 204] on div "?האם רכשת את חופשתך בטריפזון" at bounding box center [120, 209] width 114 height 10
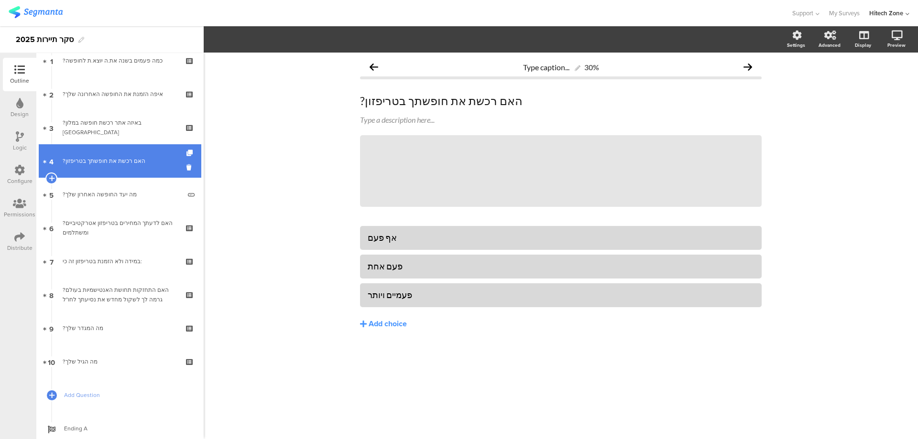
scroll to position [48, 0]
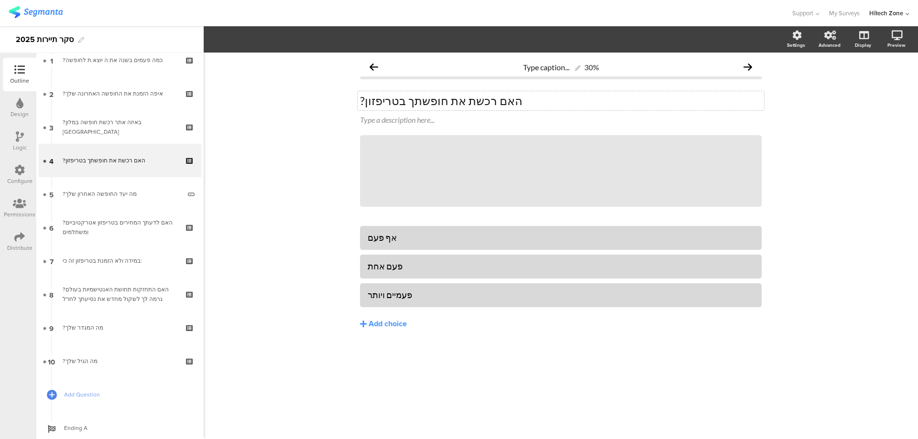
click at [444, 102] on div "?האם רכשת את חופשתך בטריפזון ?האם רכשת את חופשתך בטריפזון" at bounding box center [560, 100] width 406 height 19
click at [276, 180] on div "Type caption... 30% ?האם רכשת פעם את חופשתך בטריפזון ?האם רכשת פעם את חופשתך בט…" at bounding box center [561, 246] width 714 height 387
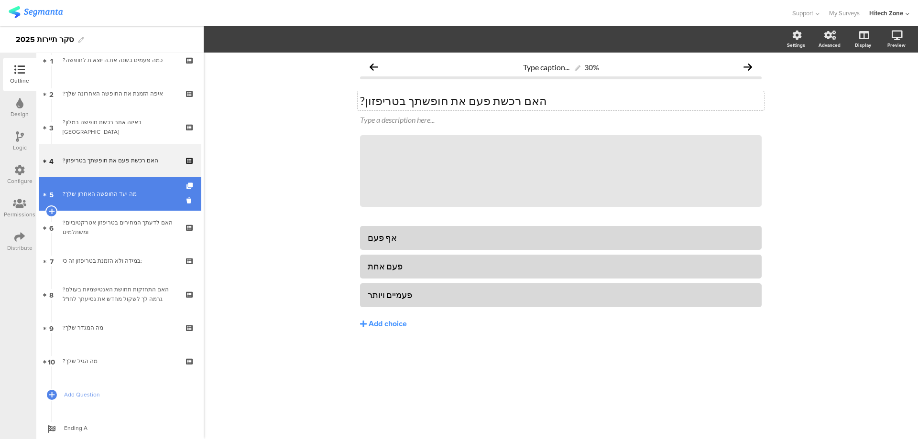
click at [129, 191] on div "?מה יעד החופשה האחרון שלך" at bounding box center [122, 194] width 118 height 10
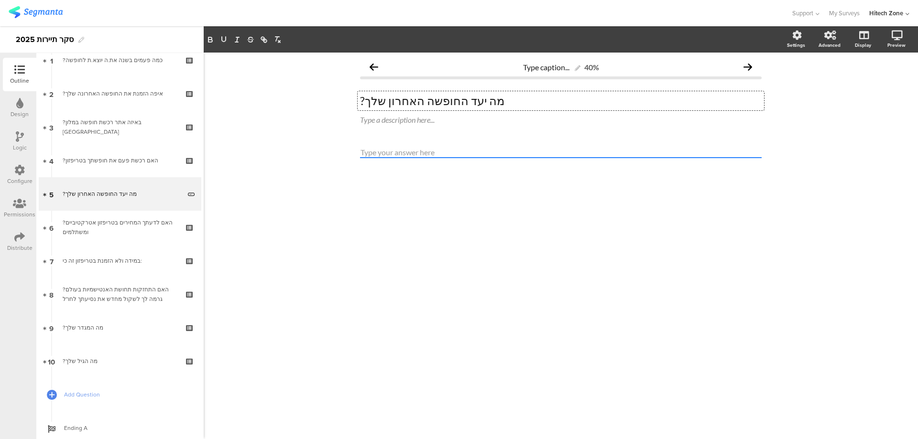
click at [464, 104] on div "?מה יעד החופשה האחרון שלך ?מה יעד החופשה האחרון שלך ?מה יעד החופשה האחרון שלך" at bounding box center [560, 100] width 406 height 19
click at [417, 221] on div "Type caption... 40% ?מהו יעד החופשה האחרון שלך ?מהו יעד החופשה האחרון שלך Type …" at bounding box center [561, 246] width 714 height 387
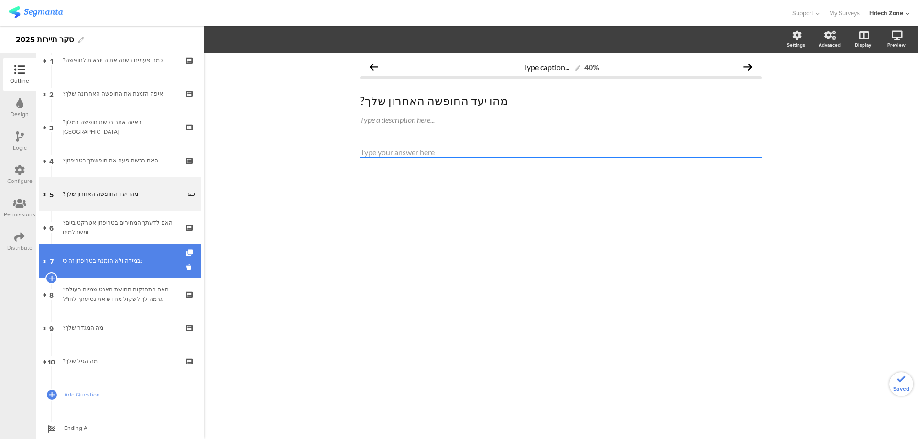
click at [110, 265] on div "במידה ולא הזמנת בטריפזון זה כי:" at bounding box center [120, 261] width 114 height 10
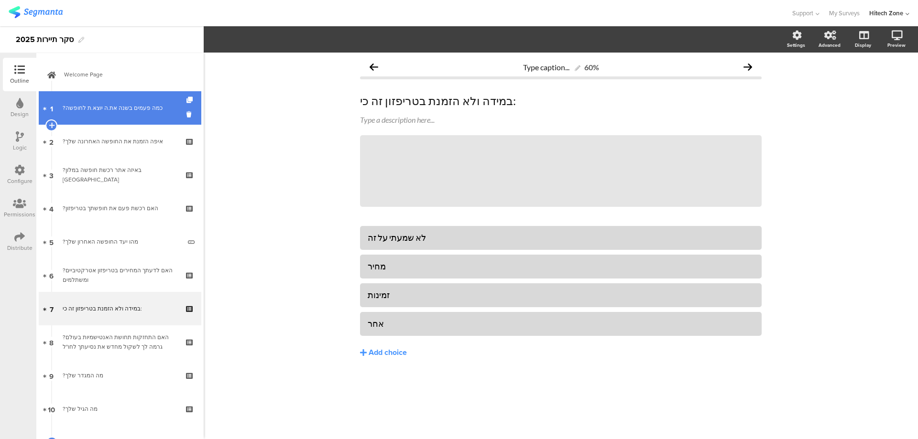
click at [122, 119] on link "1 ?כמה פעמים בשנה את.ה יוצא.ת לחופשה" at bounding box center [120, 107] width 162 height 33
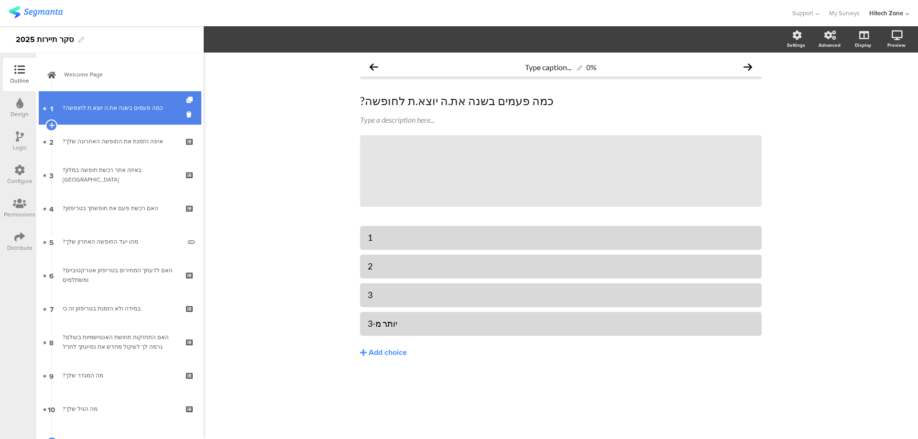
click at [91, 101] on link "1 ?כמה פעמים בשנה את.ה יוצא.ת לחופשה" at bounding box center [120, 107] width 162 height 33
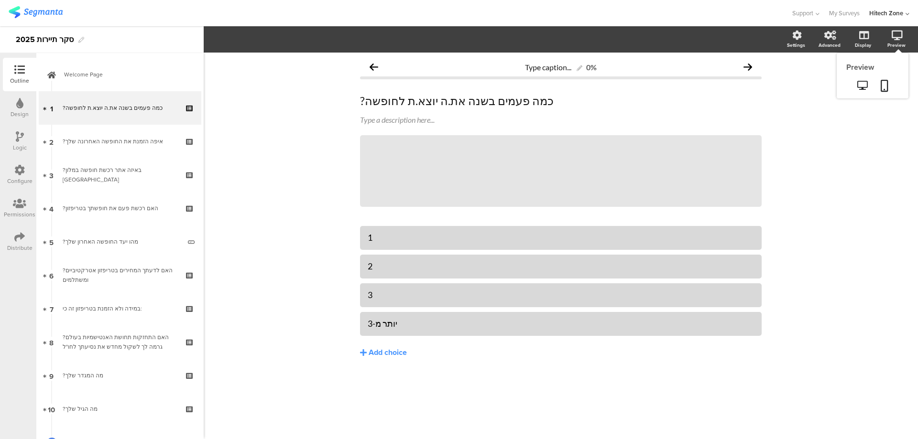
click at [899, 35] on icon at bounding box center [896, 36] width 11 height 10
click at [863, 81] on icon at bounding box center [862, 85] width 10 height 9
drag, startPoint x: 469, startPoint y: 100, endPoint x: 593, endPoint y: 99, distance: 123.8
click at [593, 99] on div "?כמה פעמים בשנה את.ה יוצא.ת לחופשה ?כמה פעמים בשנה את.ה יוצא.ת לחופשה ?כמה פעמי…" at bounding box center [560, 100] width 406 height 19
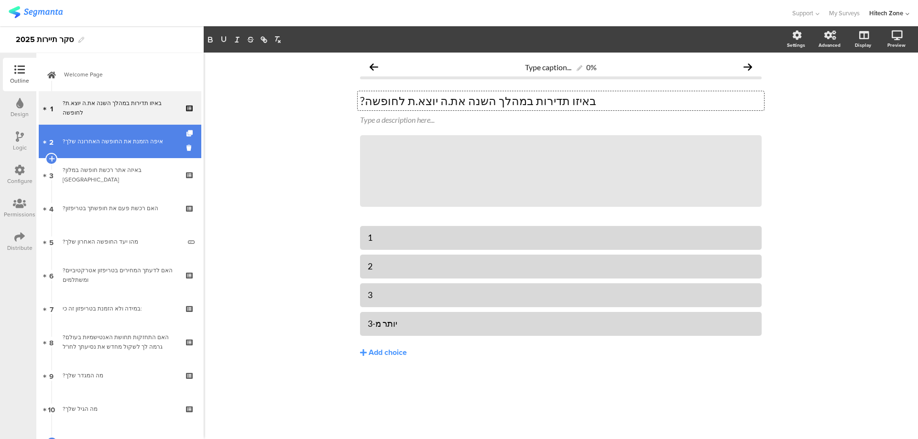
click at [143, 152] on link "2 ?איפה הזמנת את החופשה האחרונה שלך" at bounding box center [120, 141] width 162 height 33
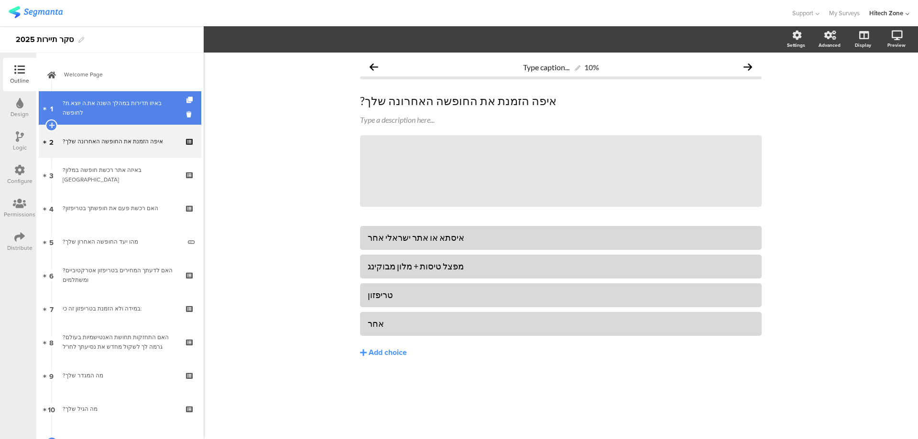
click at [118, 94] on link "1 ?באיזו תדירות במהלך השנה את.ה יוצא.ת לחופשה" at bounding box center [120, 107] width 162 height 33
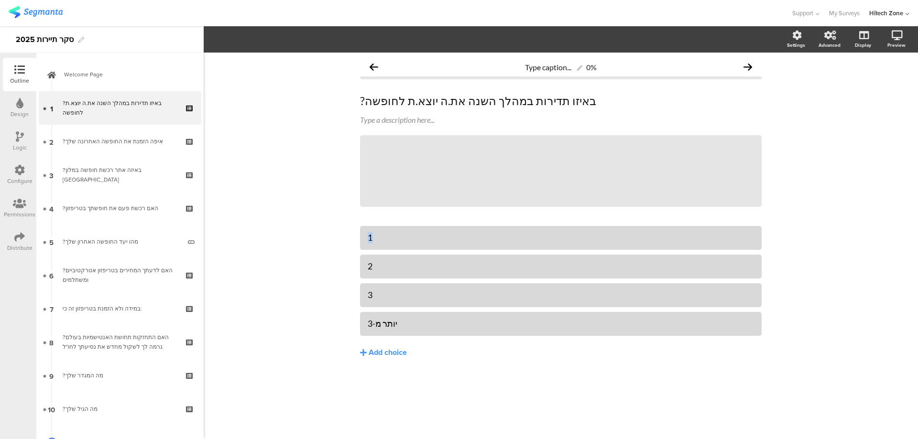
drag, startPoint x: 375, startPoint y: 241, endPoint x: 358, endPoint y: 236, distance: 17.4
click at [358, 236] on div "Type caption... 0% ?באיזו תדירות במהלך השנה את.ה יוצא.ת לחופשה ?באיזו תדירות במ…" at bounding box center [560, 228] width 421 height 350
drag, startPoint x: 380, startPoint y: 270, endPoint x: 348, endPoint y: 267, distance: 32.7
click at [348, 267] on div "Type caption... 0% ?באיזו תדירות במהלך השנה את.ה יוצא.ת לחופשה ?באיזו תדירות במ…" at bounding box center [561, 246] width 714 height 387
drag, startPoint x: 374, startPoint y: 293, endPoint x: 338, endPoint y: 292, distance: 35.4
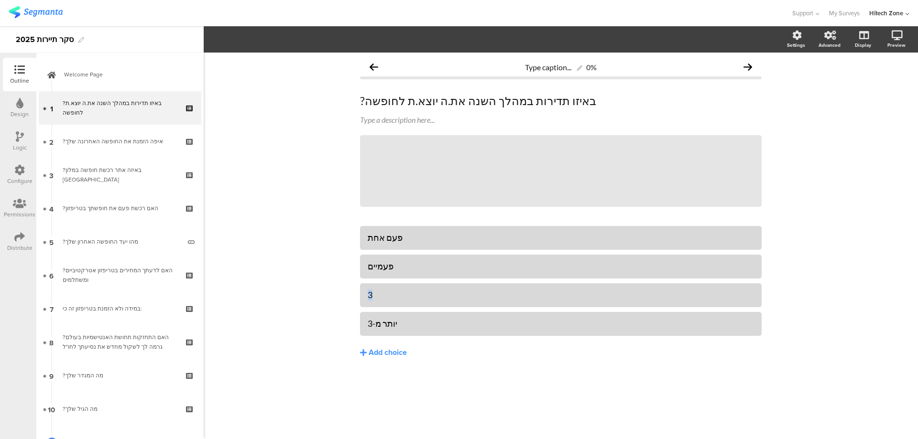
click at [339, 293] on div "Type caption... 0% ?באיזו תדירות במהלך השנה את.ה יוצא.ת לחופשה ?באיזו תדירות במ…" at bounding box center [561, 246] width 714 height 387
drag, startPoint x: 401, startPoint y: 325, endPoint x: 378, endPoint y: 322, distance: 23.1
click at [378, 322] on div "יותר מ-3" at bounding box center [561, 323] width 386 height 11
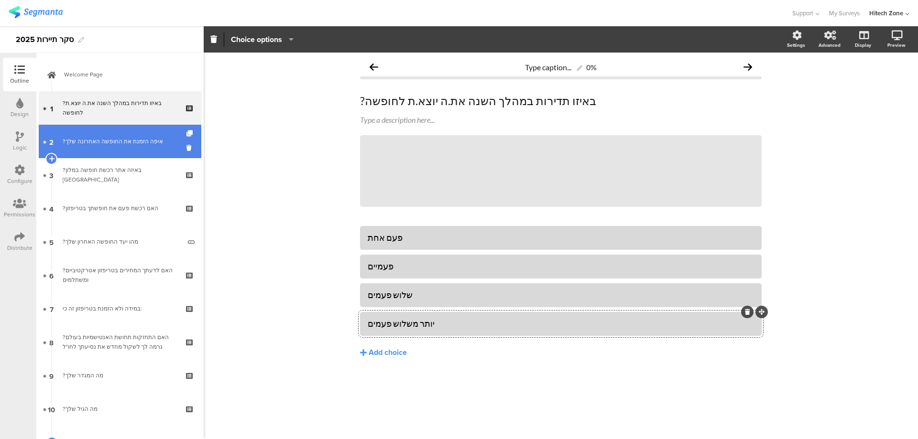
click at [102, 140] on div "?איפה הזמנת את החופשה האחרונה שלך" at bounding box center [120, 142] width 114 height 10
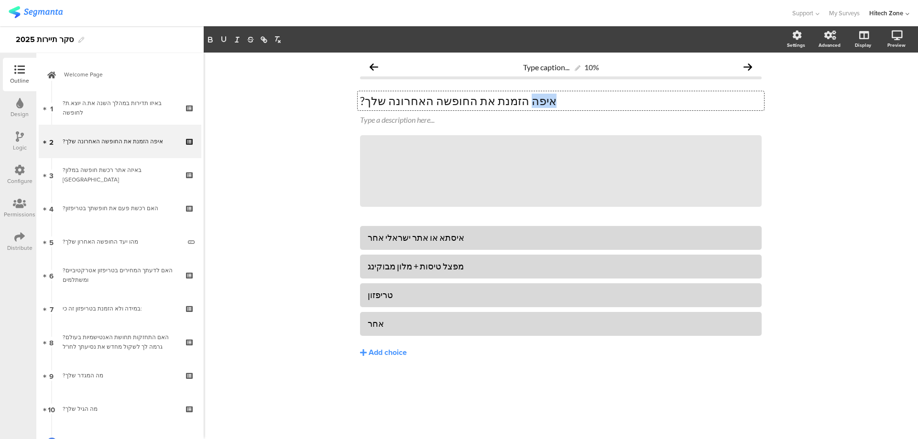
drag, startPoint x: 515, startPoint y: 100, endPoint x: 493, endPoint y: 100, distance: 22.0
click at [493, 100] on div "?איפה הזמנת את החופשה האחרונה שלך ?איפה הזמנת את החופשה האחרונה שלך ?איפה הזמנת…" at bounding box center [560, 100] width 406 height 19
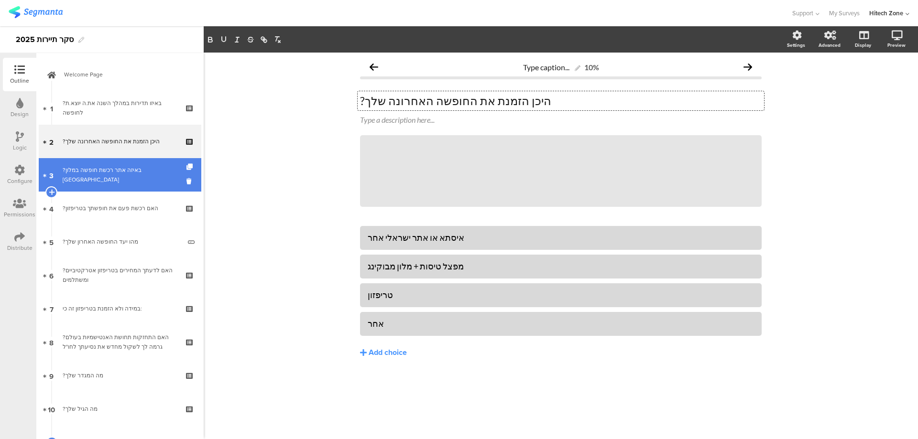
click at [127, 182] on link "3 ?באיזה אתר רכשת חופשה במלון [GEOGRAPHIC_DATA]" at bounding box center [120, 174] width 162 height 33
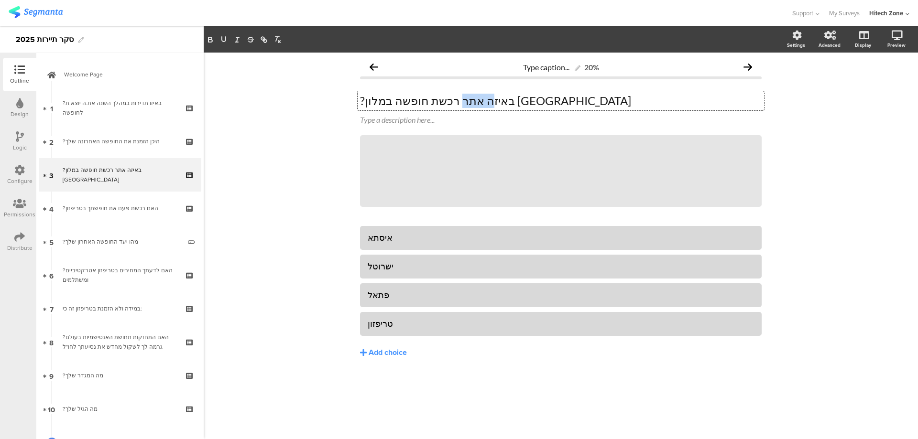
drag, startPoint x: 477, startPoint y: 101, endPoint x: 500, endPoint y: 103, distance: 23.5
click at [500, 103] on div "?באיזה אתר רכשת חופשה במלון [GEOGRAPHIC_DATA] ?באיזה אתר רכשת חופשה במלון [GEOG…" at bounding box center [560, 100] width 406 height 19
click at [500, 103] on p "?באיזה אתר רכשת חופשה במלון [GEOGRAPHIC_DATA]" at bounding box center [560, 101] width 401 height 14
click at [433, 105] on p "?באיזה אתר רכשת חופשה במלון [GEOGRAPHIC_DATA]" at bounding box center [560, 101] width 401 height 14
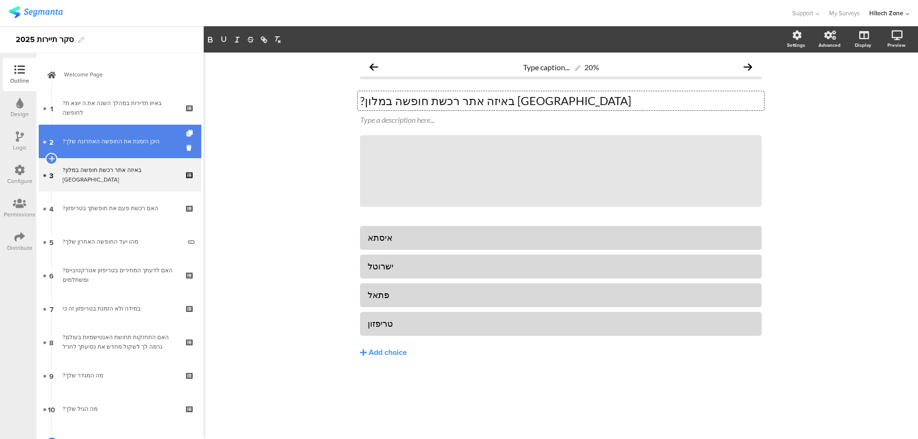
click at [105, 145] on div "?היכן הזמנת את החופשה האחרונה שלך" at bounding box center [120, 142] width 114 height 10
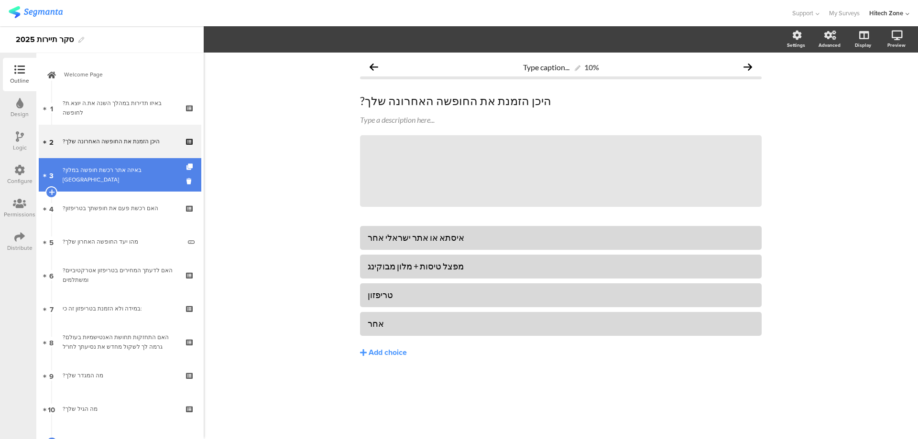
click at [112, 184] on link "3 ?באיזה אתר רכשת חופשה במלון [GEOGRAPHIC_DATA]" at bounding box center [120, 174] width 162 height 33
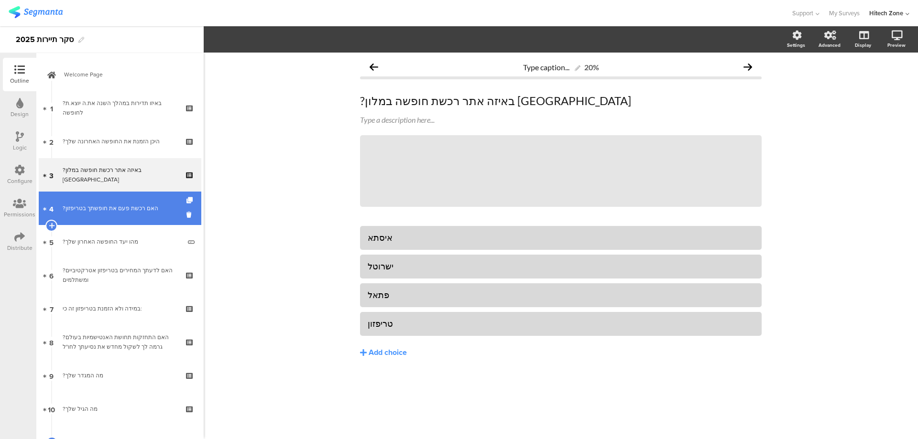
click at [121, 218] on link "4 ?האם רכשת פעם את חופשתך בטריפזון" at bounding box center [120, 208] width 162 height 33
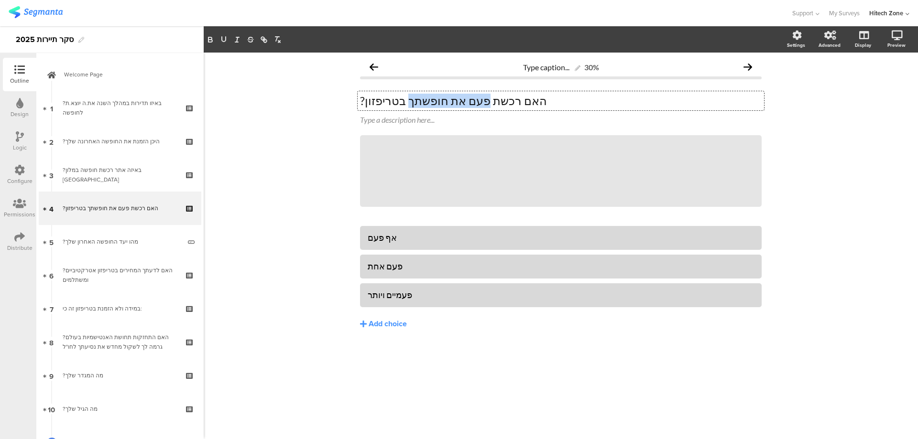
drag, startPoint x: 463, startPoint y: 104, endPoint x: 402, endPoint y: 105, distance: 61.2
click at [402, 105] on div "?האם רכשת פעם את חופשתך בטריפזון ?האם רכשת פעם את חופשתך בטריפזון ?האם רכשת פעם…" at bounding box center [560, 100] width 406 height 19
click at [314, 184] on div "Type caption... 30% ?האם רכשת אי פעם חופשה בטריפזון ?האם רכשת אי פעם חופשה בטרי…" at bounding box center [561, 246] width 714 height 387
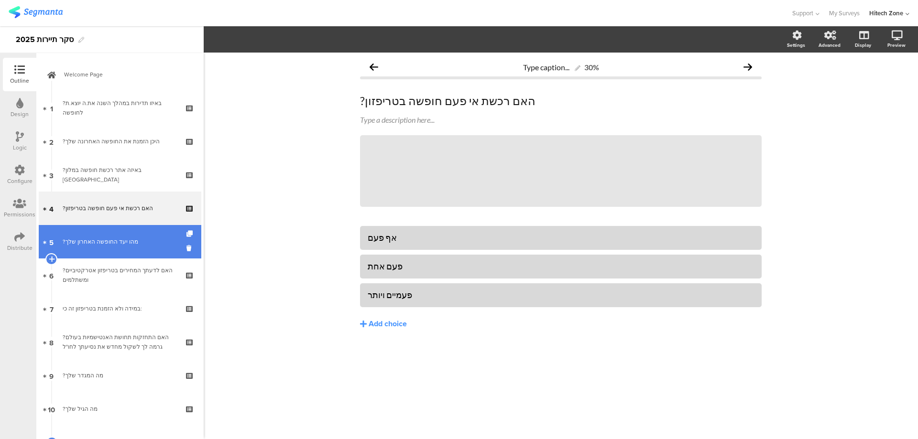
click at [141, 245] on div "?מהו יעד החופשה האחרון שלך" at bounding box center [122, 242] width 118 height 10
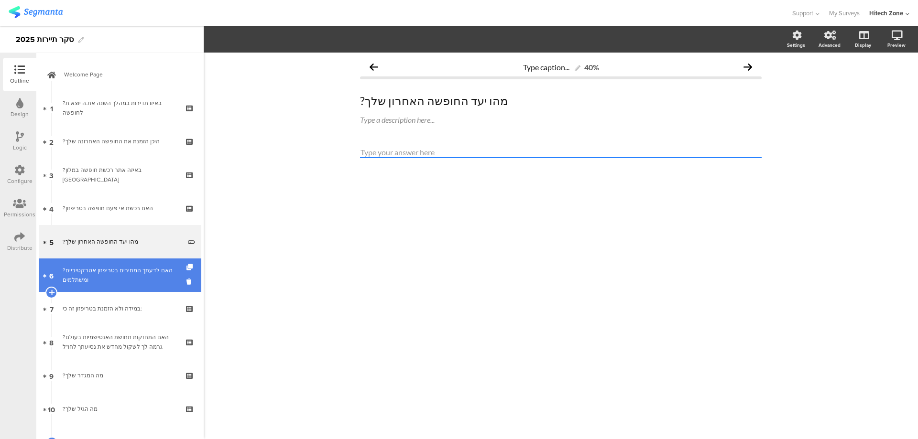
click at [110, 268] on div "?האם לדעתך המחירים בטריפזון אטרקטיביים ומשתלמים" at bounding box center [120, 275] width 114 height 19
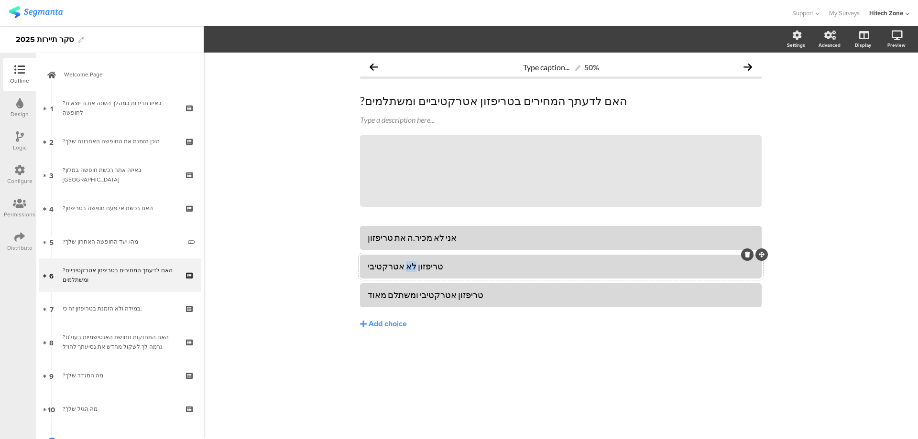
drag, startPoint x: 398, startPoint y: 265, endPoint x: 405, endPoint y: 267, distance: 7.1
click at [405, 267] on div "טריפזון לא אטרקטיבי" at bounding box center [561, 266] width 386 height 11
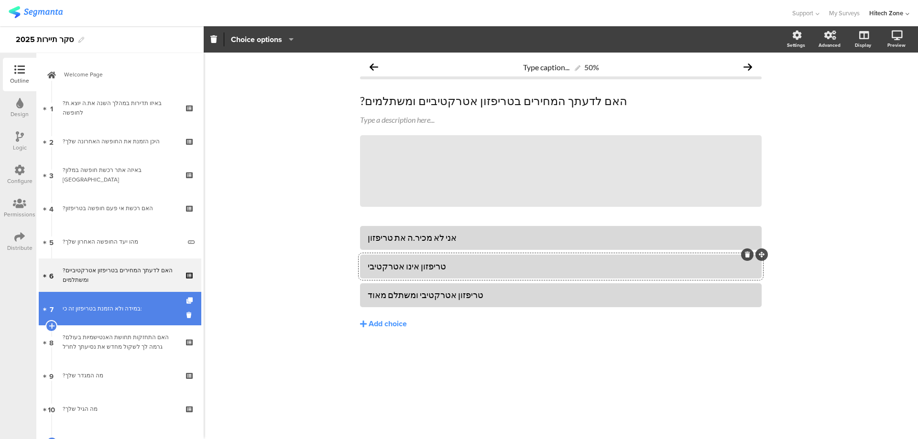
click at [118, 297] on link "7 במידה ולא הזמנת בטריפזון זה כי:" at bounding box center [120, 308] width 162 height 33
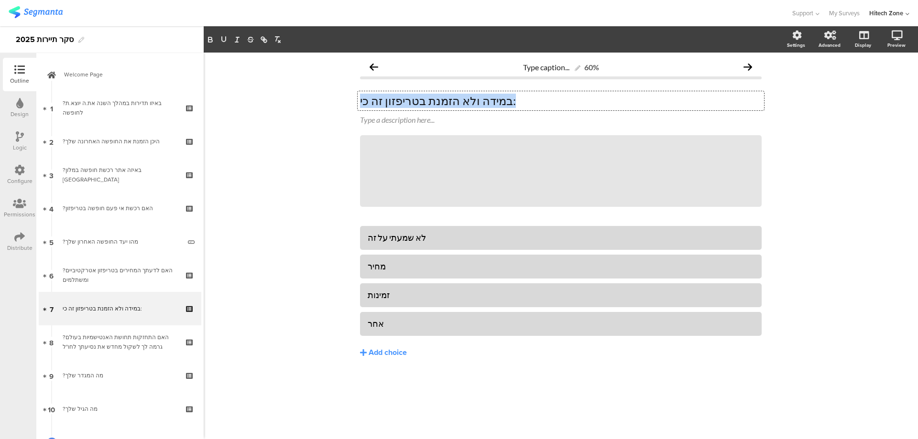
drag, startPoint x: 502, startPoint y: 101, endPoint x: 359, endPoint y: 101, distance: 142.9
click at [359, 101] on div "במידה ולא הזמנת בטריפזון זה כי: במידה ולא הזמנת בטריפזון זה כי: במידה ולא הזמנת…" at bounding box center [560, 100] width 406 height 19
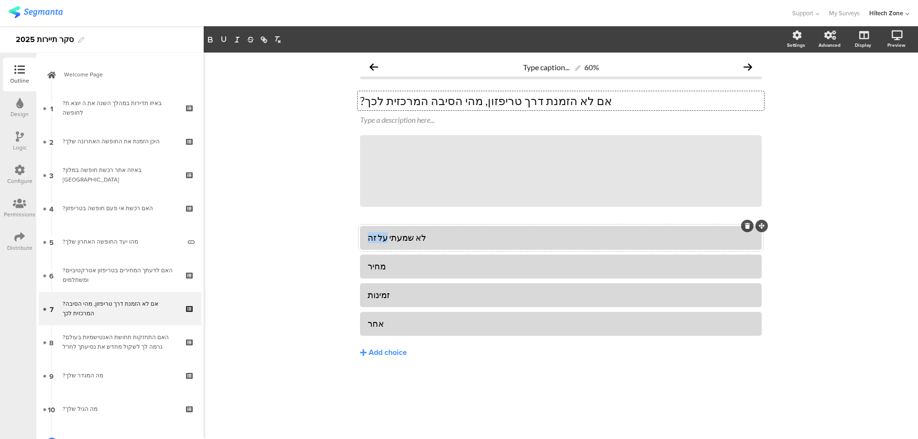
drag, startPoint x: 384, startPoint y: 238, endPoint x: 362, endPoint y: 233, distance: 22.5
click at [362, 233] on div "לא שמעתי על זה" at bounding box center [560, 238] width 401 height 24
drag, startPoint x: 391, startPoint y: 325, endPoint x: 340, endPoint y: 332, distance: 52.1
click at [340, 332] on div "Type caption... 60% ?אם לא הזמנת דרך טריפזון, מהי הסיבה המרכזית לכך ?אם לא הזמנ…" at bounding box center [561, 246] width 714 height 387
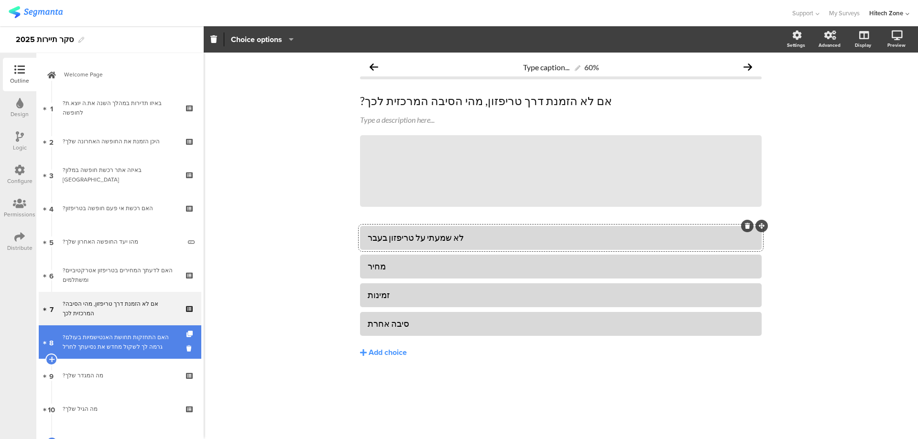
click at [95, 335] on div "?האם התחזקות תחושת האנטישמיות בעולם גרמה לך לשקול מחדש את נסיעתך לחו"ל" at bounding box center [120, 342] width 114 height 19
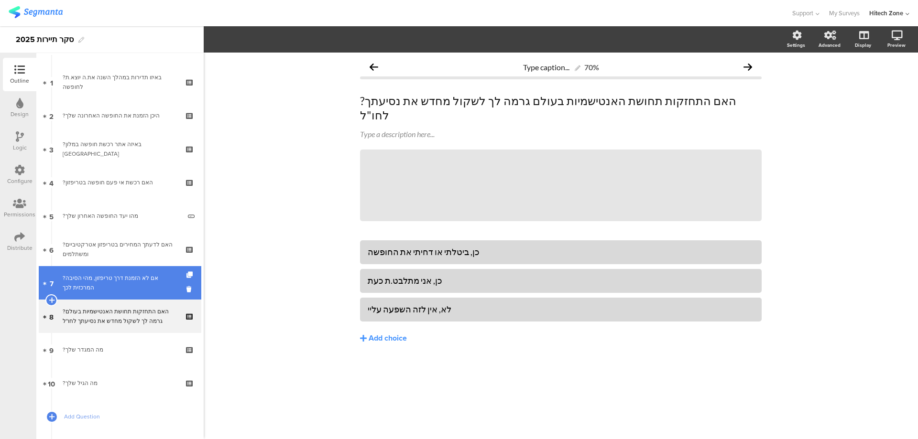
scroll to position [48, 0]
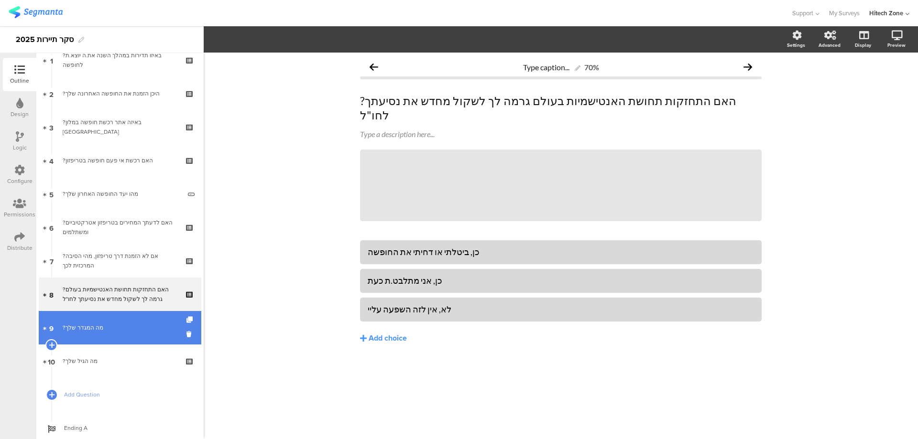
click at [130, 319] on link "9 ?מה המגדר שלך" at bounding box center [120, 327] width 162 height 33
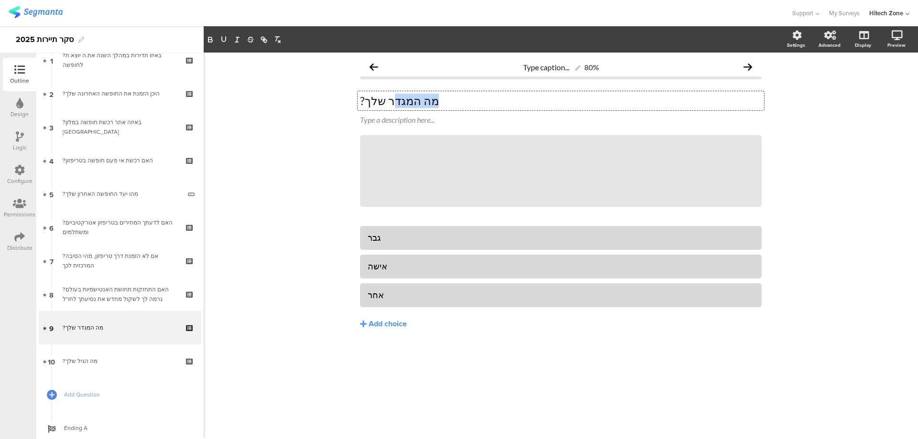
drag, startPoint x: 440, startPoint y: 101, endPoint x: 397, endPoint y: 101, distance: 43.0
click at [397, 101] on div "?מה המגדר שלך ?מה המגדר שלך ?מה המגדר שלך" at bounding box center [560, 100] width 406 height 19
click at [413, 102] on p "?מה המגדר שלך" at bounding box center [560, 101] width 401 height 14
click at [409, 101] on p "?מה המגדר שלך" at bounding box center [560, 101] width 401 height 14
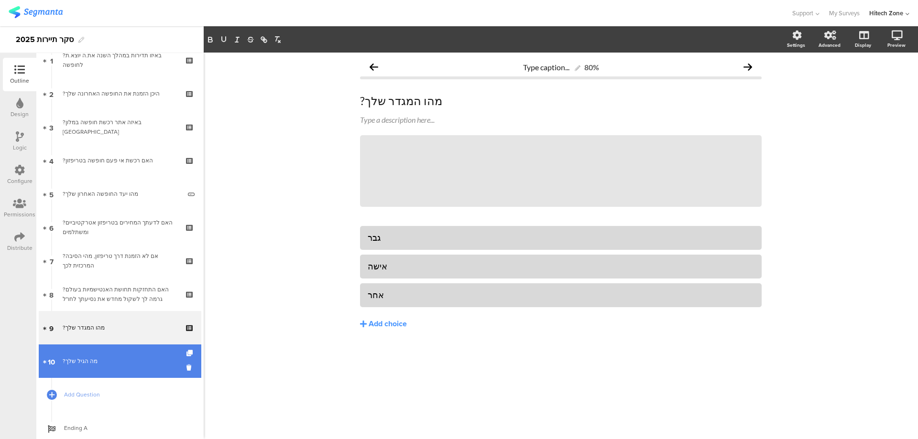
click at [94, 351] on link "10 ?מה הגיל שלך" at bounding box center [120, 361] width 162 height 33
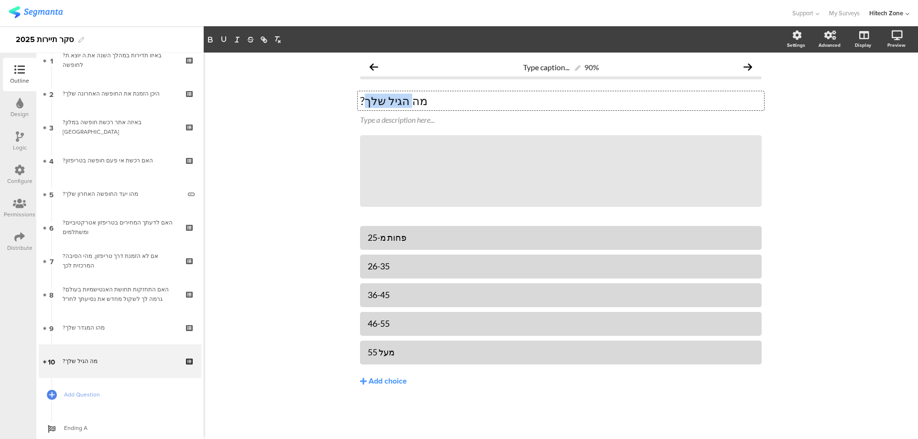
drag, startPoint x: 405, startPoint y: 103, endPoint x: 365, endPoint y: 97, distance: 40.1
click at [365, 97] on div "?מה הגיל שלך ?מה הגיל שלך ?מה הגיל שלך" at bounding box center [560, 100] width 406 height 19
click at [306, 274] on div "Type caption... 90% ?מהו גילך ?מהו גילך ?מהו גילך Type a description here... /" at bounding box center [561, 246] width 714 height 387
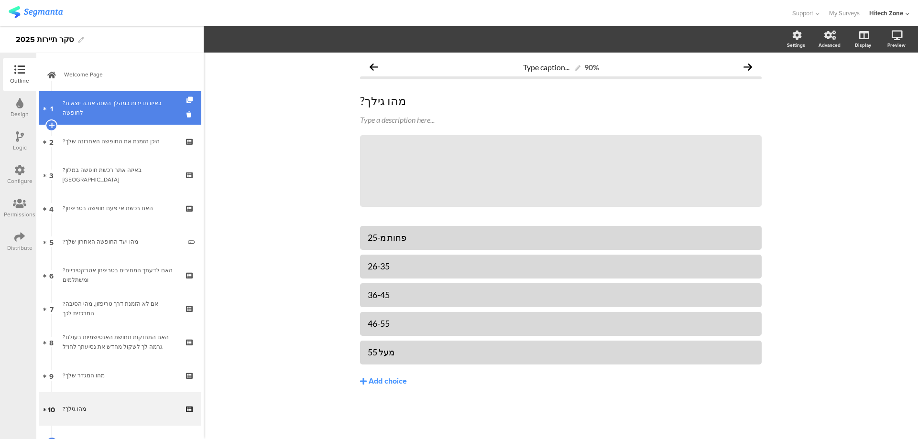
click at [123, 101] on div "?באיזו תדירות במהלך השנה את.ה יוצא.ת לחופשה" at bounding box center [120, 107] width 114 height 19
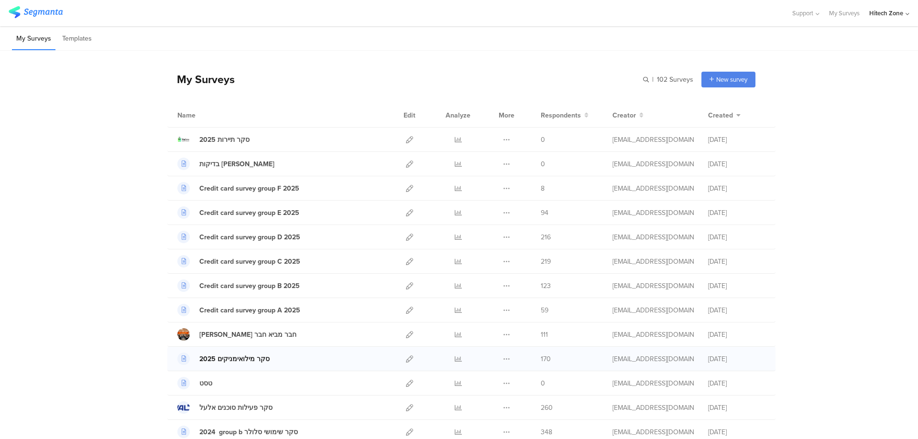
click at [228, 362] on div "סקר מילואימניקים 2025" at bounding box center [234, 359] width 70 height 10
click at [406, 141] on icon at bounding box center [409, 139] width 7 height 7
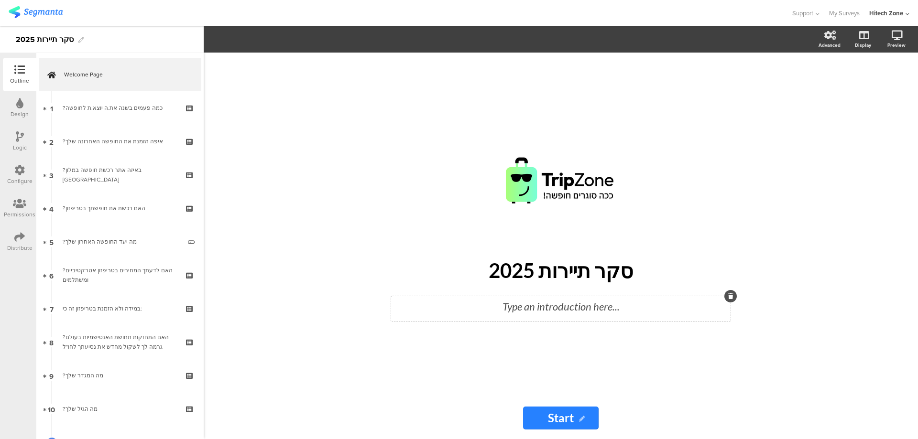
click at [534, 313] on div "Type an introduction here..." at bounding box center [560, 308] width 339 height 25
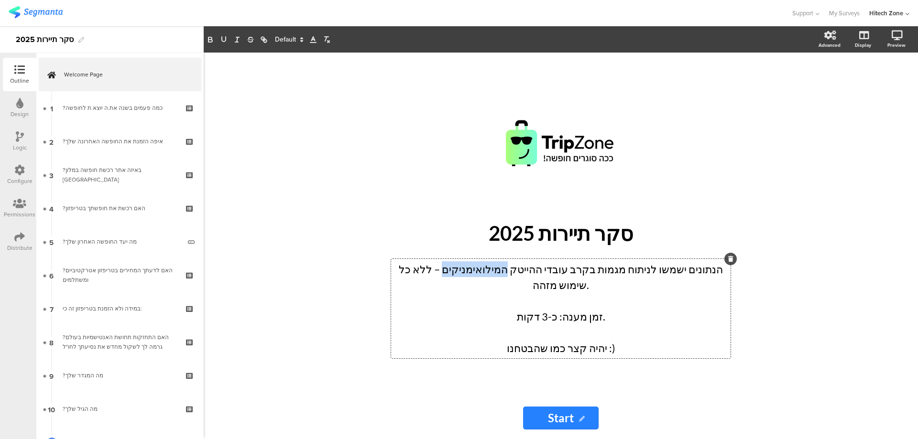
drag, startPoint x: 538, startPoint y: 280, endPoint x: 487, endPoint y: 277, distance: 50.7
click at [487, 277] on p "הנתונים ישמשו לניתוח מגמות בקרב עובדי ההייטק המילואימניקים – ללא כל שימוש מזהה." at bounding box center [560, 277] width 335 height 32
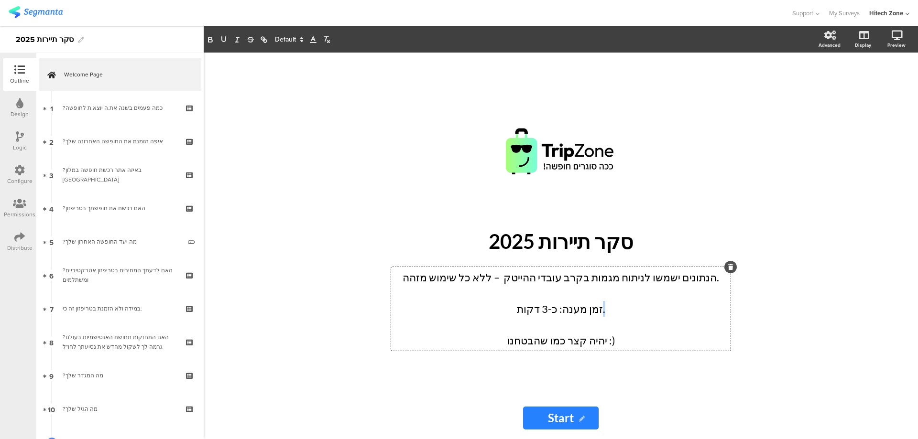
click at [595, 315] on p "זמן מענה: כ-3 דקות." at bounding box center [560, 309] width 335 height 16
click at [793, 299] on div "/ סקר תיירות 2025 סקר תיירות 2025 הנתונים ישמשו לניתוח מגמות בקרב עובדי ההייטק …" at bounding box center [561, 246] width 714 height 387
click at [596, 349] on div "הנתונים ישמשו לניתוח מגמות בקרב עובדי ההייטק – ללא כל שימוש מזהה. זמן מענה: כ-3…" at bounding box center [560, 309] width 339 height 84
click at [597, 345] on p "יהיה קצר כמו שהבטחנו :)" at bounding box center [560, 341] width 335 height 16
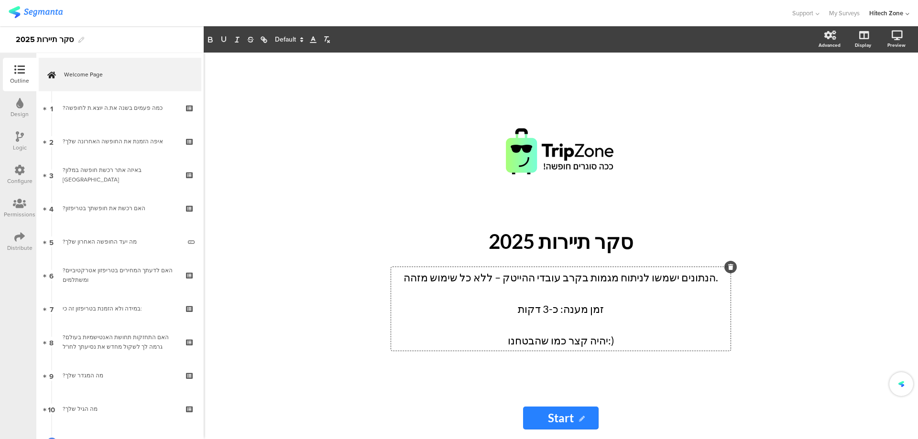
click at [595, 345] on p "יהיה קצר כמו שהבטחנו: )" at bounding box center [560, 341] width 335 height 16
drag, startPoint x: 596, startPoint y: 345, endPoint x: 607, endPoint y: 344, distance: 11.0
click at [607, 344] on p "יהיה קצר כמו שהבטחנו: )" at bounding box center [560, 341] width 335 height 16
drag, startPoint x: 491, startPoint y: 342, endPoint x: 566, endPoint y: 339, distance: 75.1
click at [566, 339] on p "יהיה קצר כמו שהבטחנו" at bounding box center [560, 341] width 335 height 16
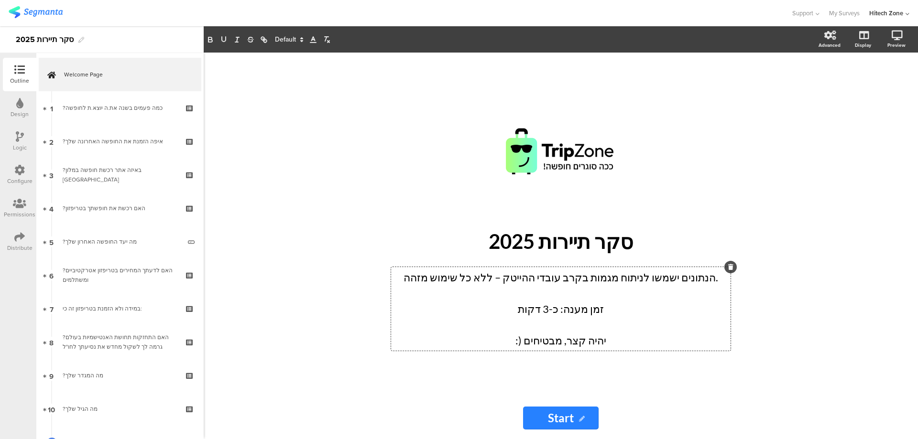
click at [689, 393] on div "/ סקר תיירות 2025 סקר תיירות 2025 הנתונים ישמשו לניתוח מגמות בקרב עובדי ההייטק …" at bounding box center [560, 225] width 382 height 345
click at [571, 297] on div "הנתונים ישמשו לניתוח מגמות בקרב עובדי ההייטק – ללא כל שימוש מזהה. זמן מענה: כ-3…" at bounding box center [560, 309] width 339 height 84
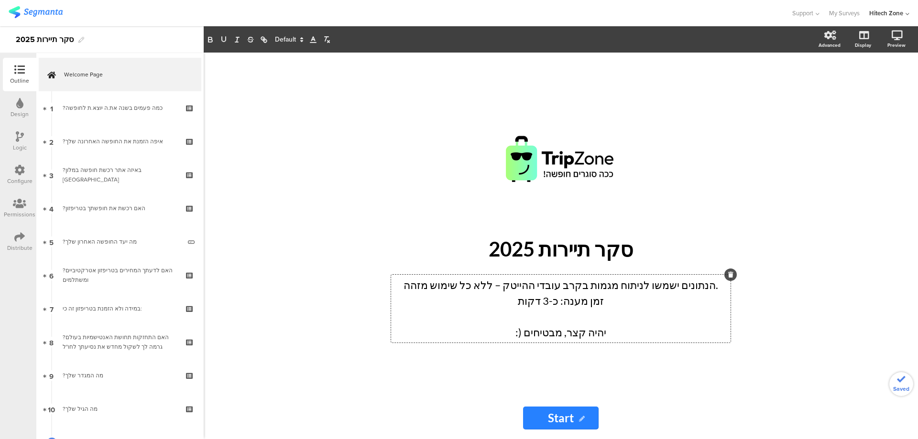
click at [566, 318] on p at bounding box center [560, 317] width 335 height 16
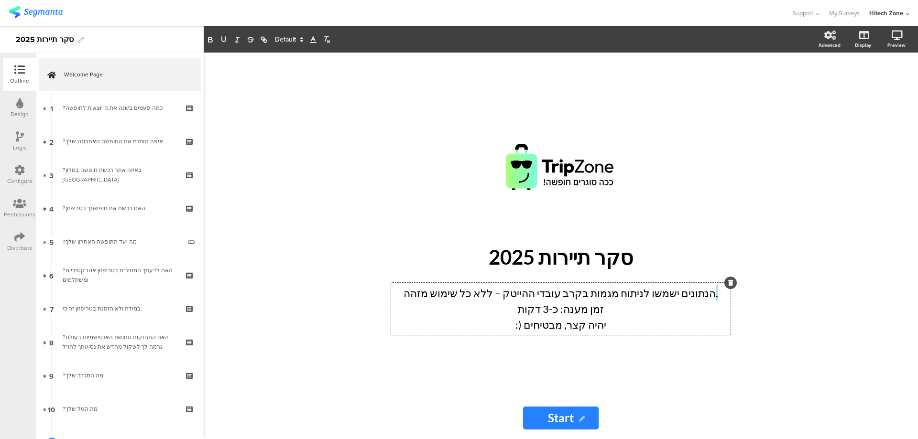
click at [692, 298] on p "הנתונים ישמשו לניתוח מגמות בקרב עובדי ההייטק – ללא כל שימוש מזהה." at bounding box center [560, 293] width 335 height 16
click at [683, 198] on div "/" at bounding box center [561, 167] width 354 height 119
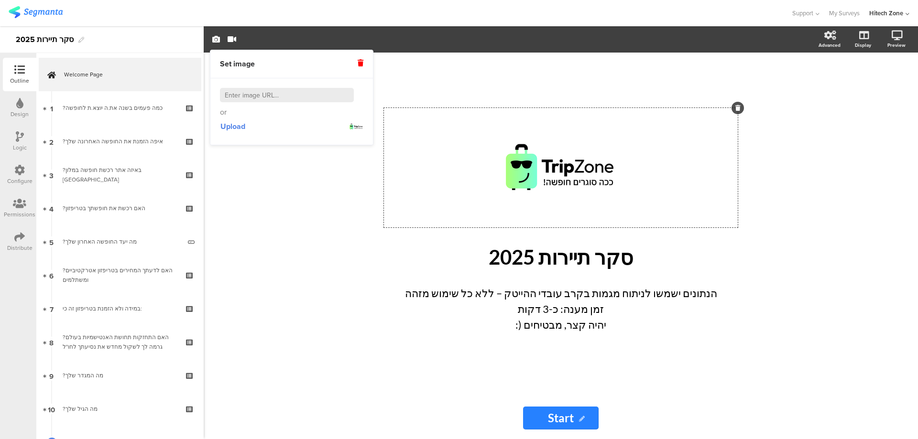
click at [711, 376] on div "/ סקר תיירות 2025 סקר תיירות 2025 הנתונים ישמשו לניתוח מגמות בקרב עובדי ההייטק …" at bounding box center [560, 225] width 382 height 345
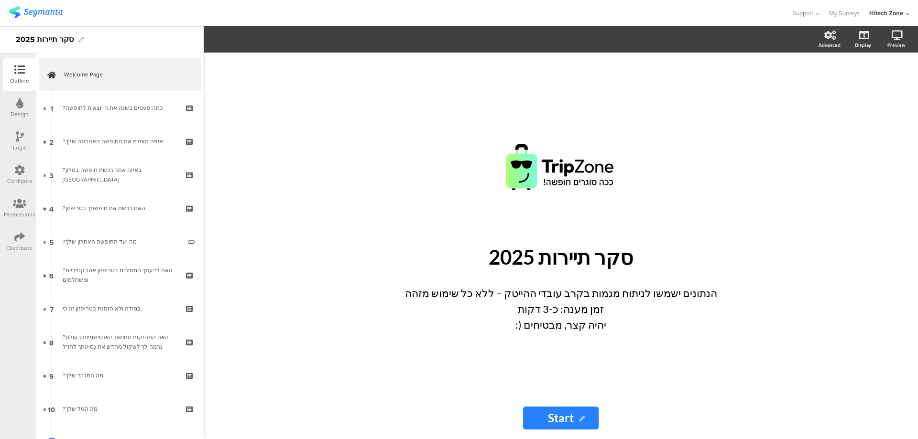
click at [553, 318] on div "הנתונים ישמשו לניתוח מגמות בקרב עובדי ההייטק – ללא כל שימוש מזהה זמן מענה: כ-3 …" at bounding box center [560, 309] width 339 height 52
click at [284, 38] on span at bounding box center [288, 39] width 36 height 11
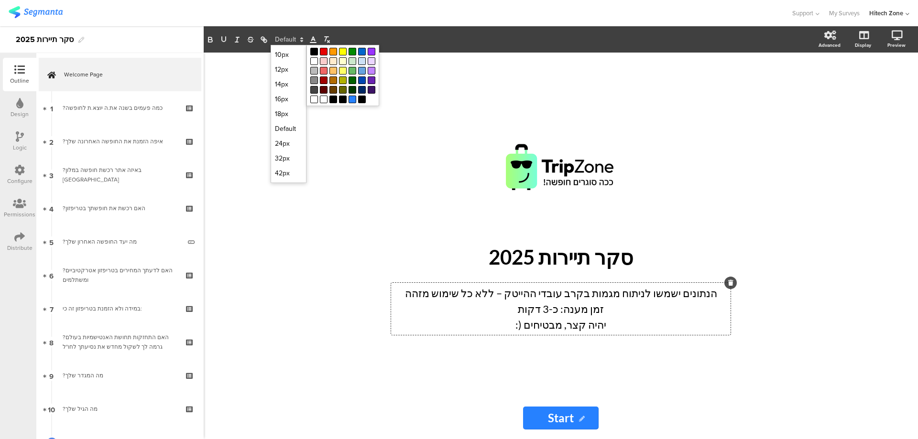
click at [315, 39] on icon at bounding box center [313, 39] width 9 height 9
click at [327, 38] on icon "button" at bounding box center [326, 39] width 9 height 9
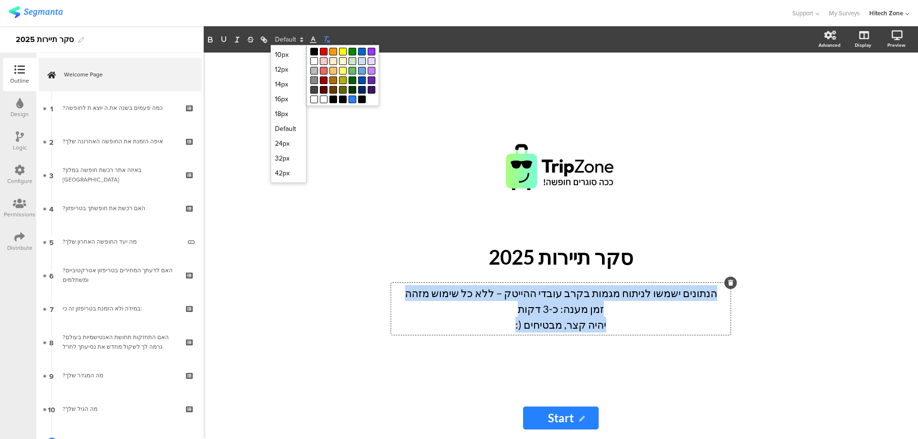
click at [327, 38] on icon "button" at bounding box center [326, 39] width 9 height 9
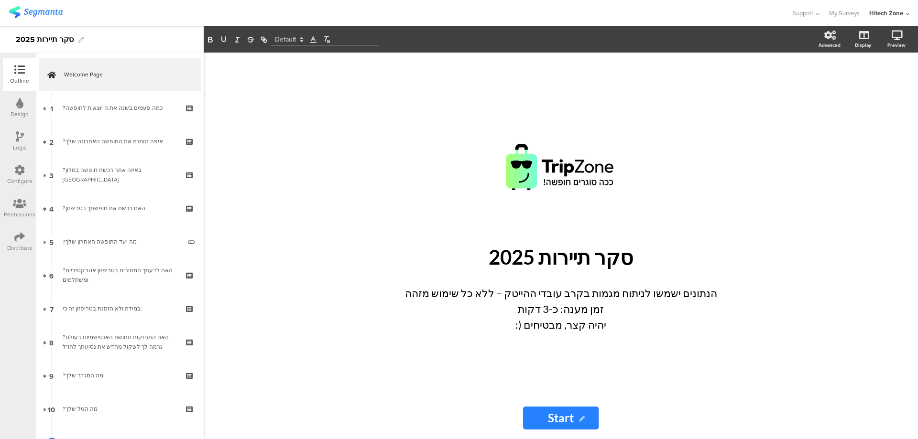
click at [247, 79] on div "/ סקר תיירות 2025 סקר תיירות 2025 הנתונים ישמשו לניתוח מגמות בקרב עובדי ההייטק …" at bounding box center [561, 246] width 714 height 387
click at [543, 321] on p ":) יהיה קצר, מבטיחים" at bounding box center [560, 325] width 335 height 16
click at [281, 41] on span at bounding box center [288, 39] width 36 height 11
click at [281, 38] on span at bounding box center [288, 39] width 36 height 11
click at [312, 41] on polyline at bounding box center [313, 39] width 3 height 4
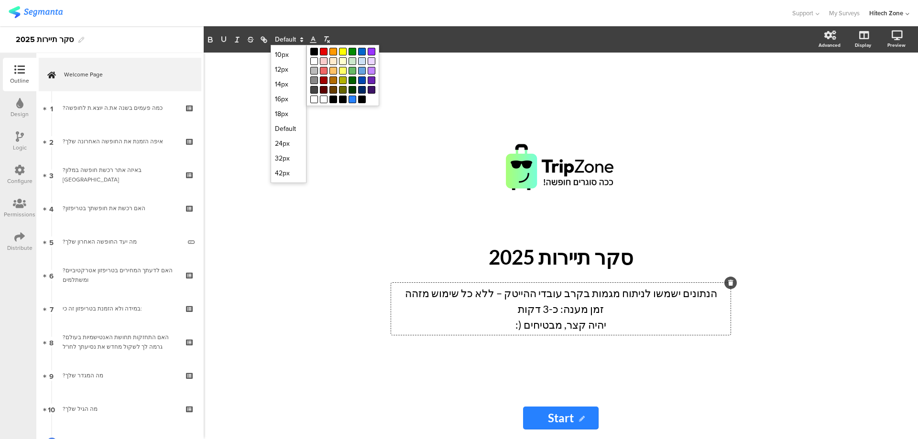
click at [303, 40] on icon at bounding box center [301, 39] width 9 height 9
click at [316, 39] on icon at bounding box center [313, 39] width 9 height 9
click at [327, 38] on icon "button" at bounding box center [326, 39] width 9 height 9
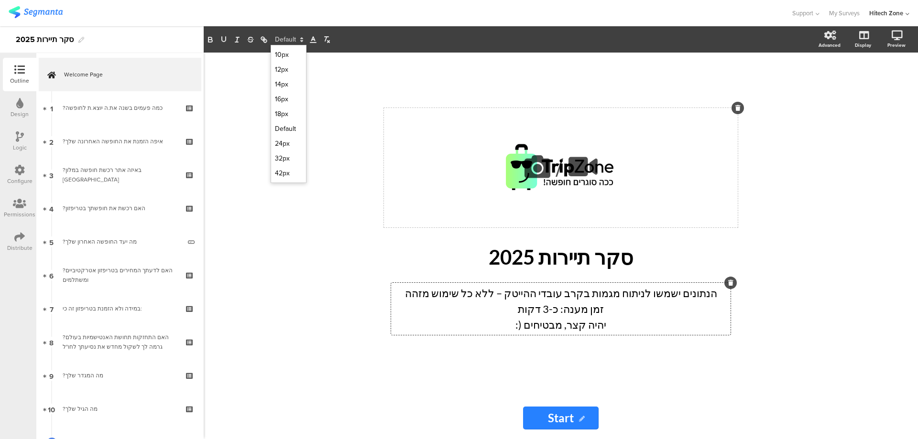
click at [387, 124] on div "/" at bounding box center [561, 167] width 354 height 119
